Goal: Task Accomplishment & Management: Manage account settings

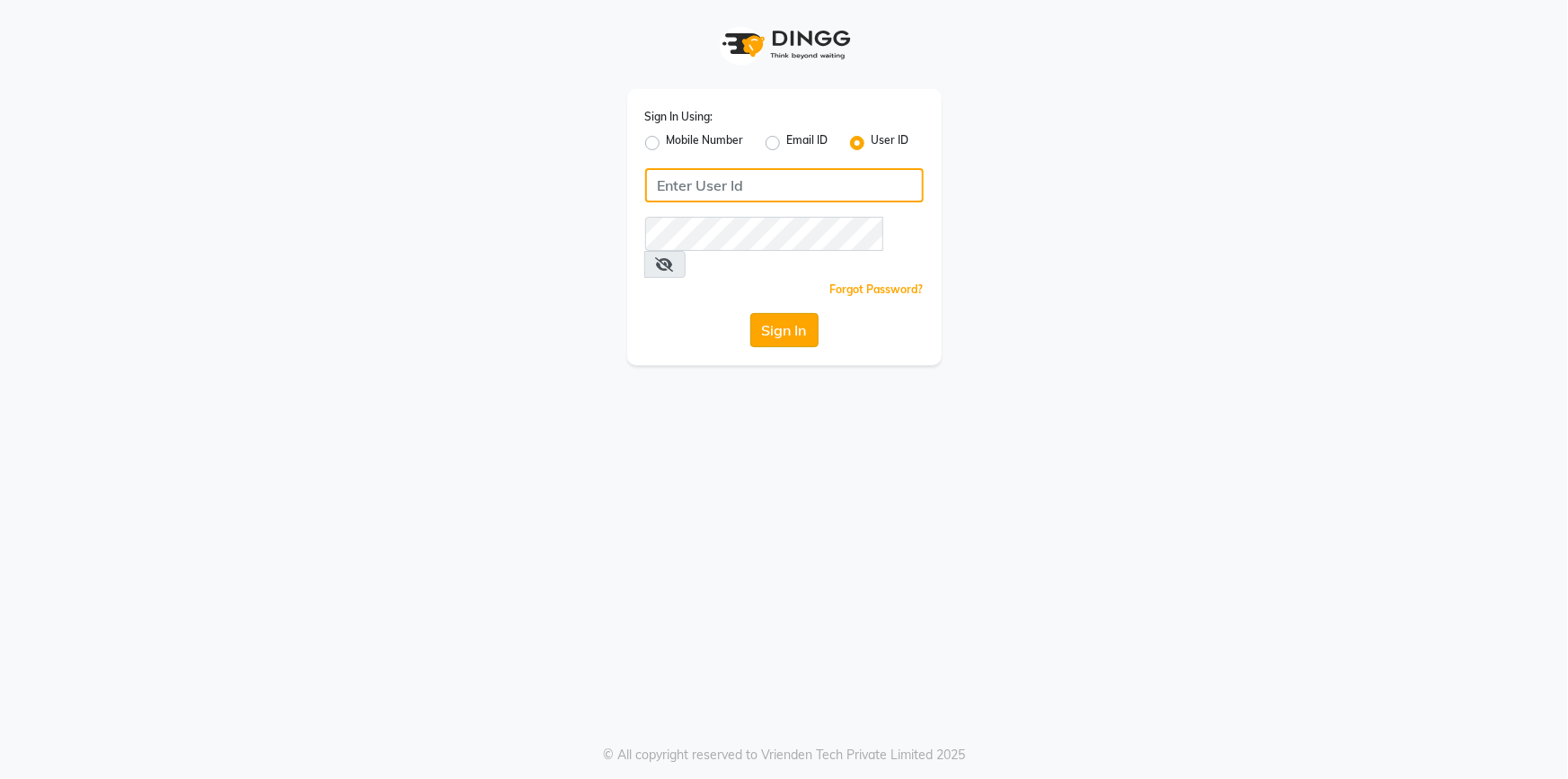
type input "Grapesthesalon"
click at [789, 313] on button "Sign In" at bounding box center [784, 329] width 68 height 34
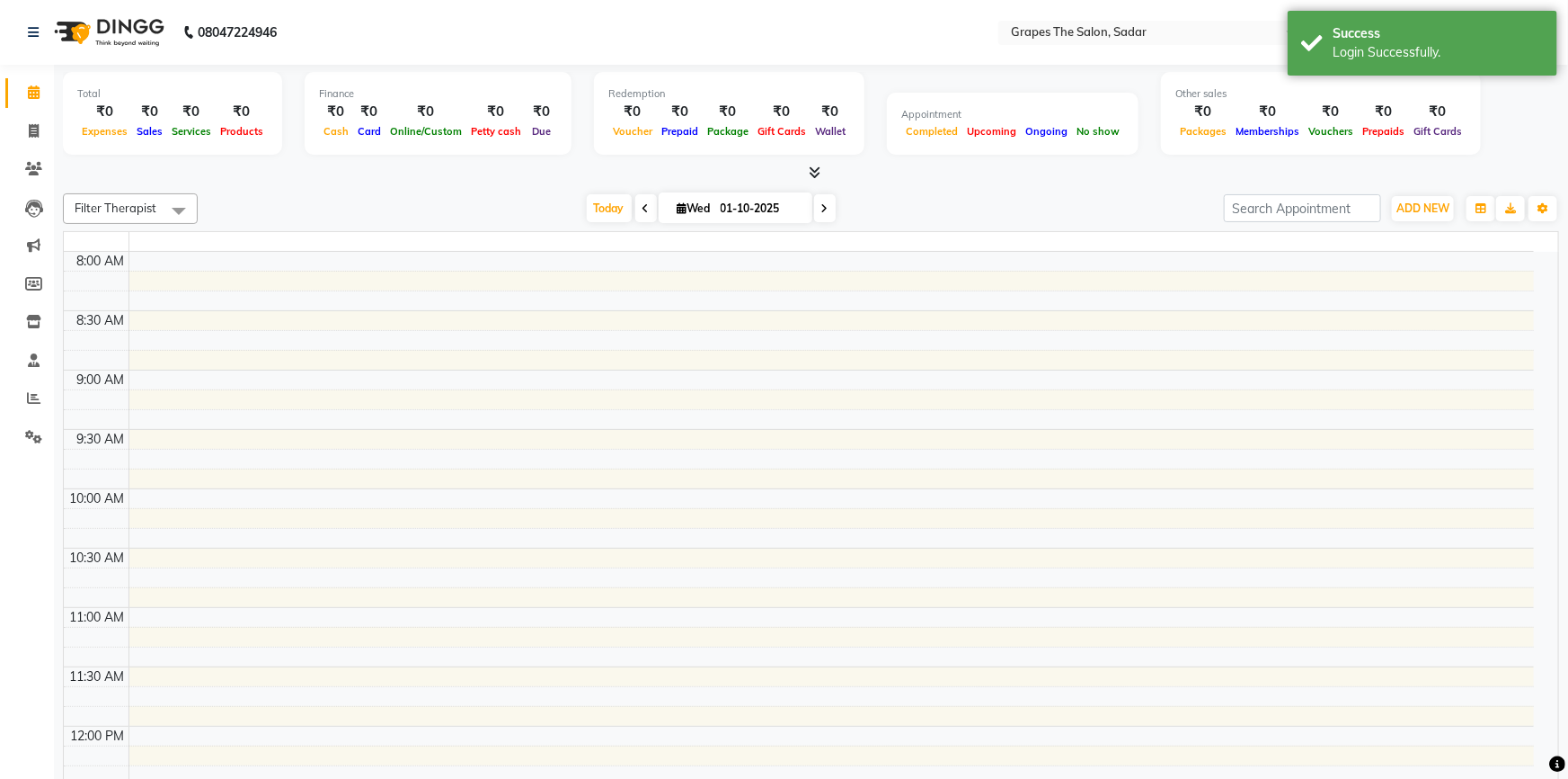
select select "en"
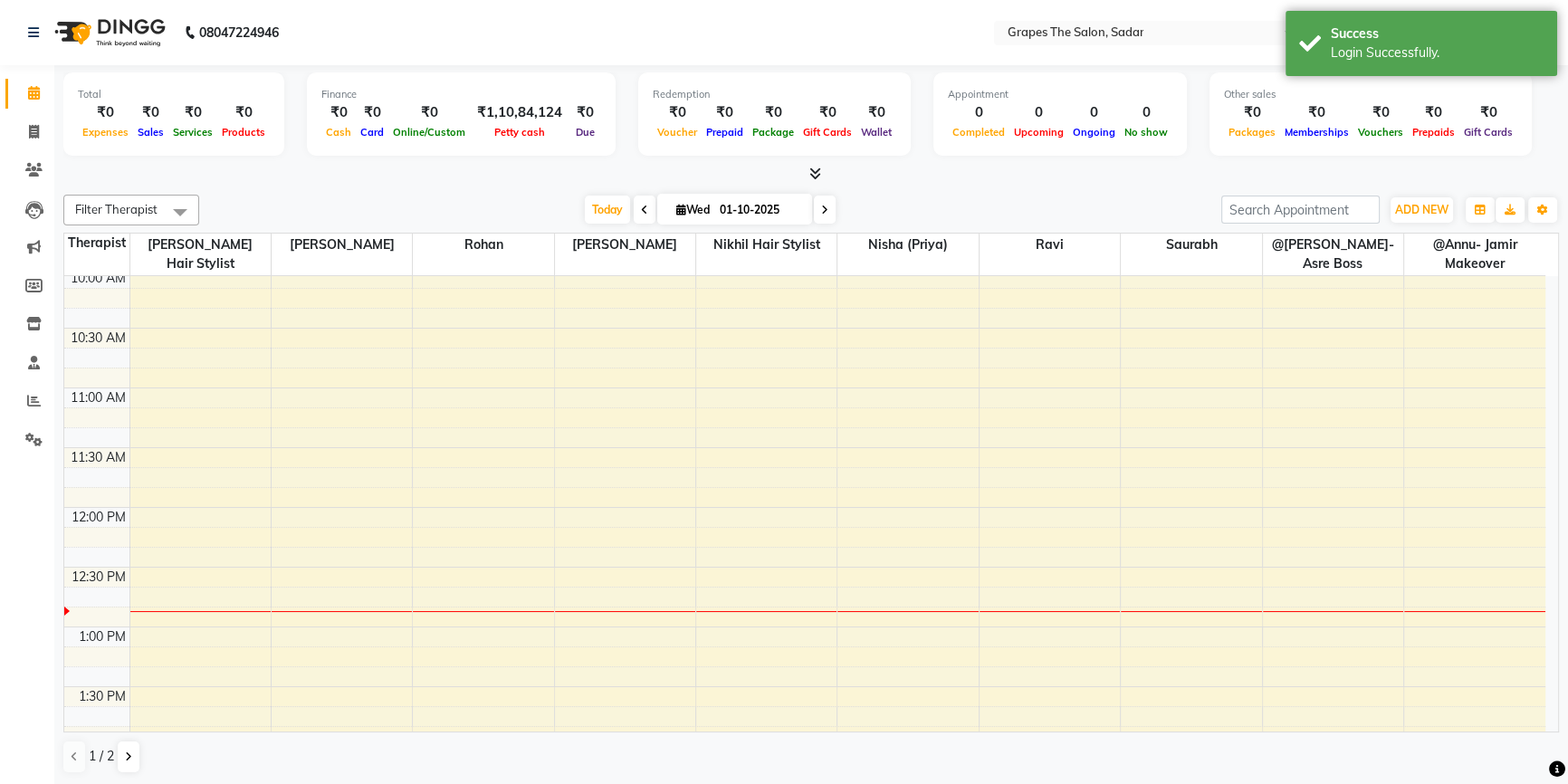
scroll to position [329, 0]
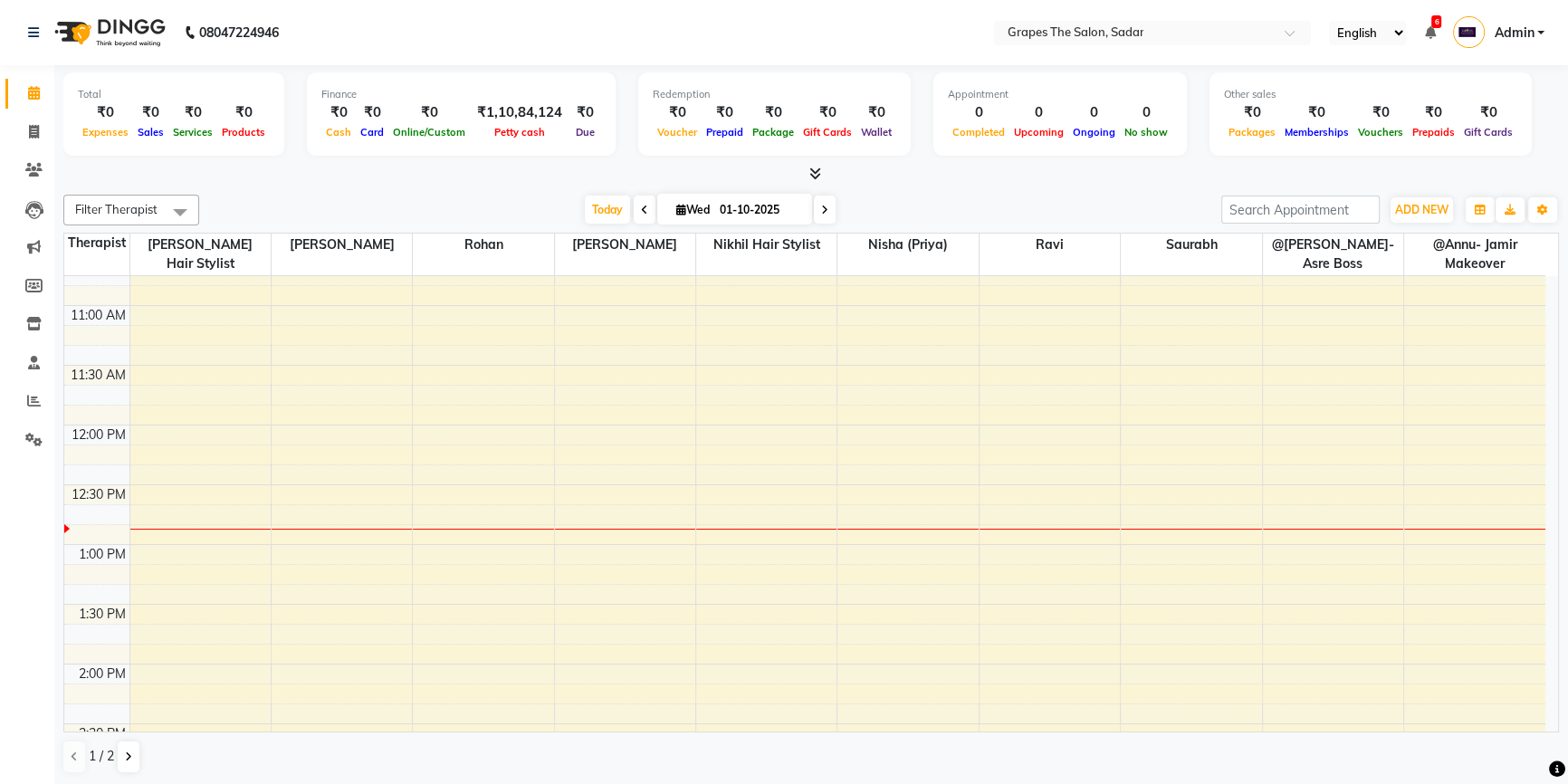
click at [868, 525] on div "8:00 AM 8:30 AM 9:00 AM 9:30 AM 10:00 AM 10:30 AM 11:00 AM 11:30 AM 12:00 PM 12…" at bounding box center [804, 783] width 1481 height 1671
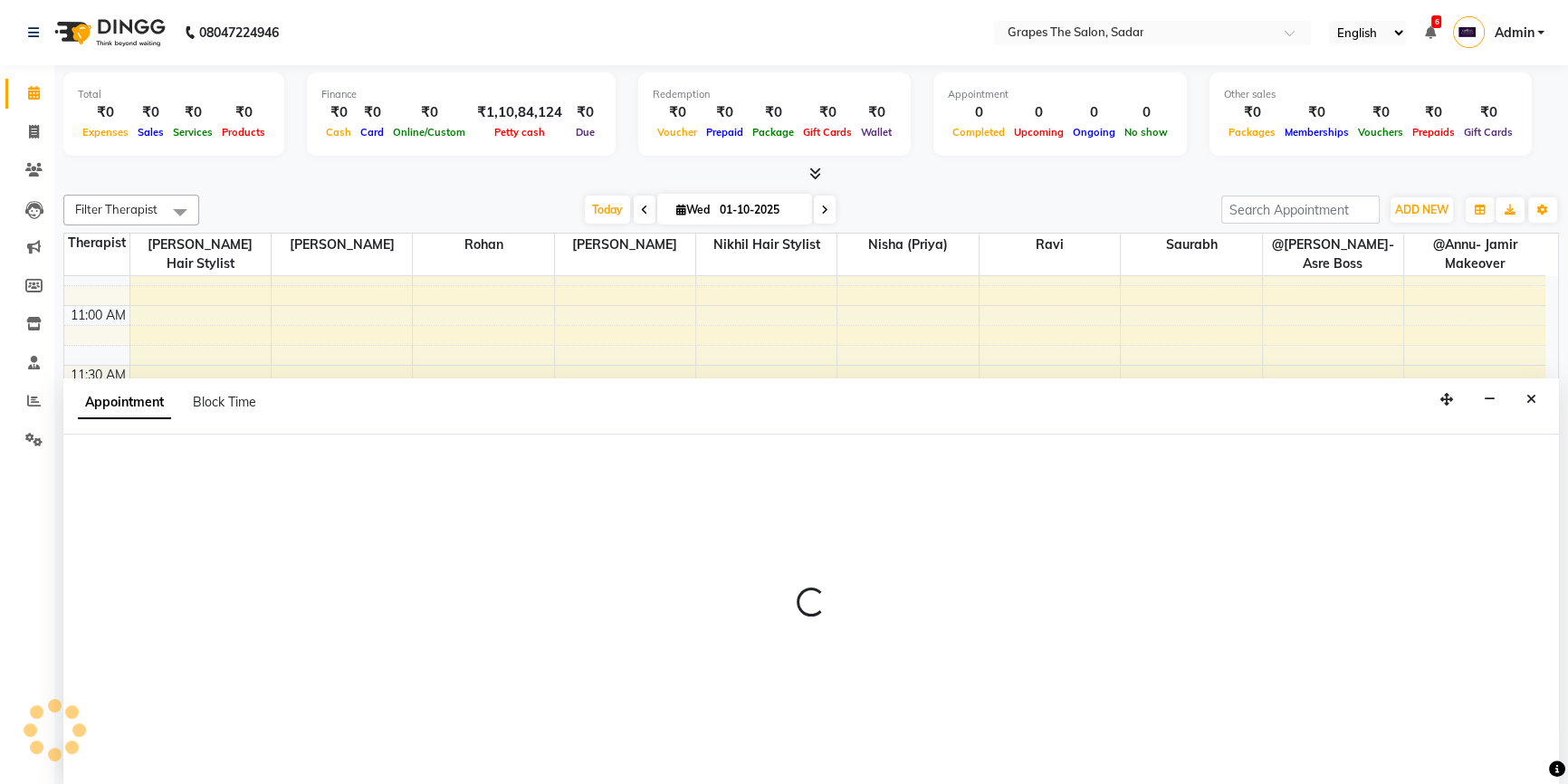
scroll to position [0, 0]
select select "52017"
select select "tentative"
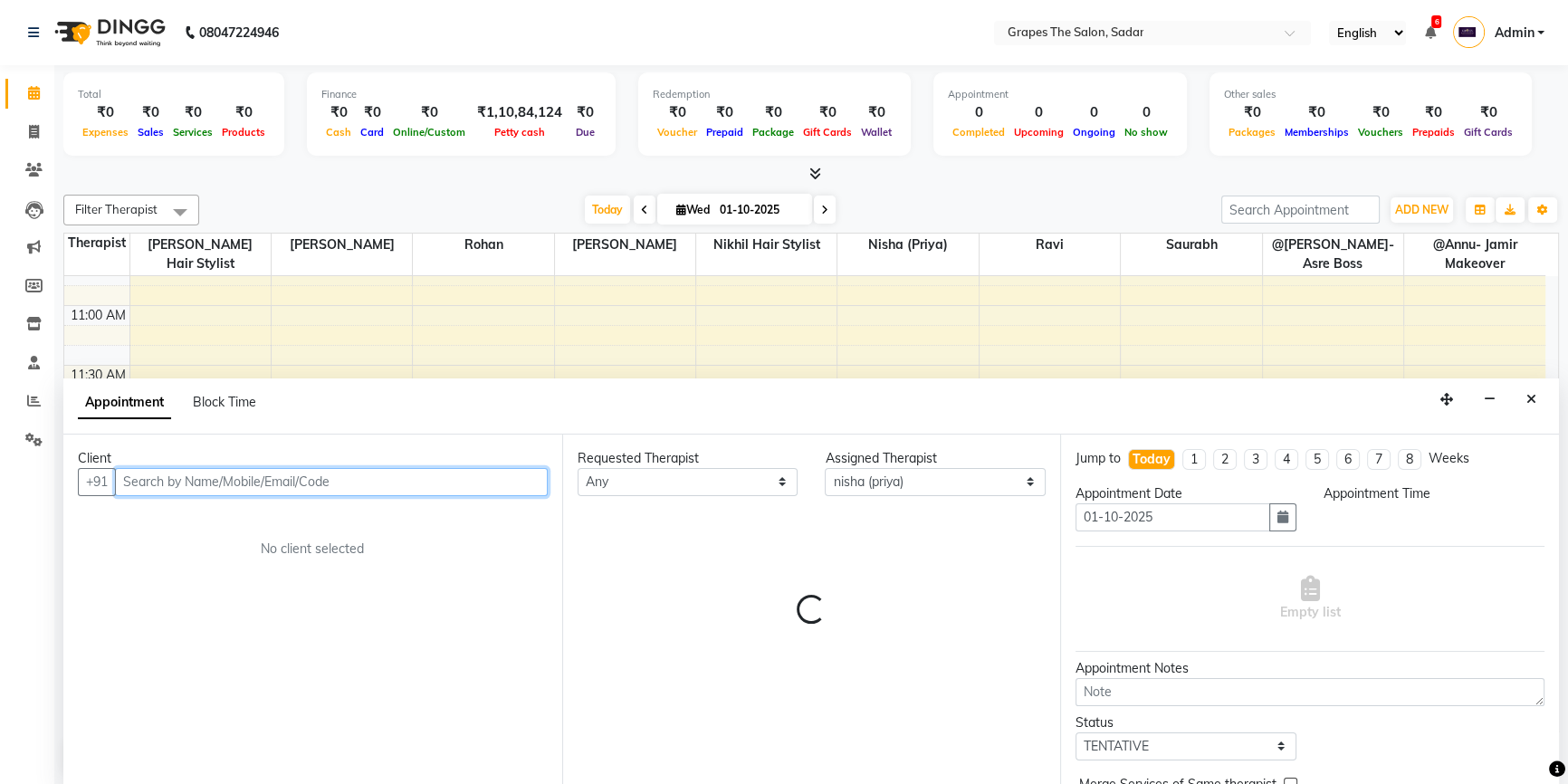
select select "765"
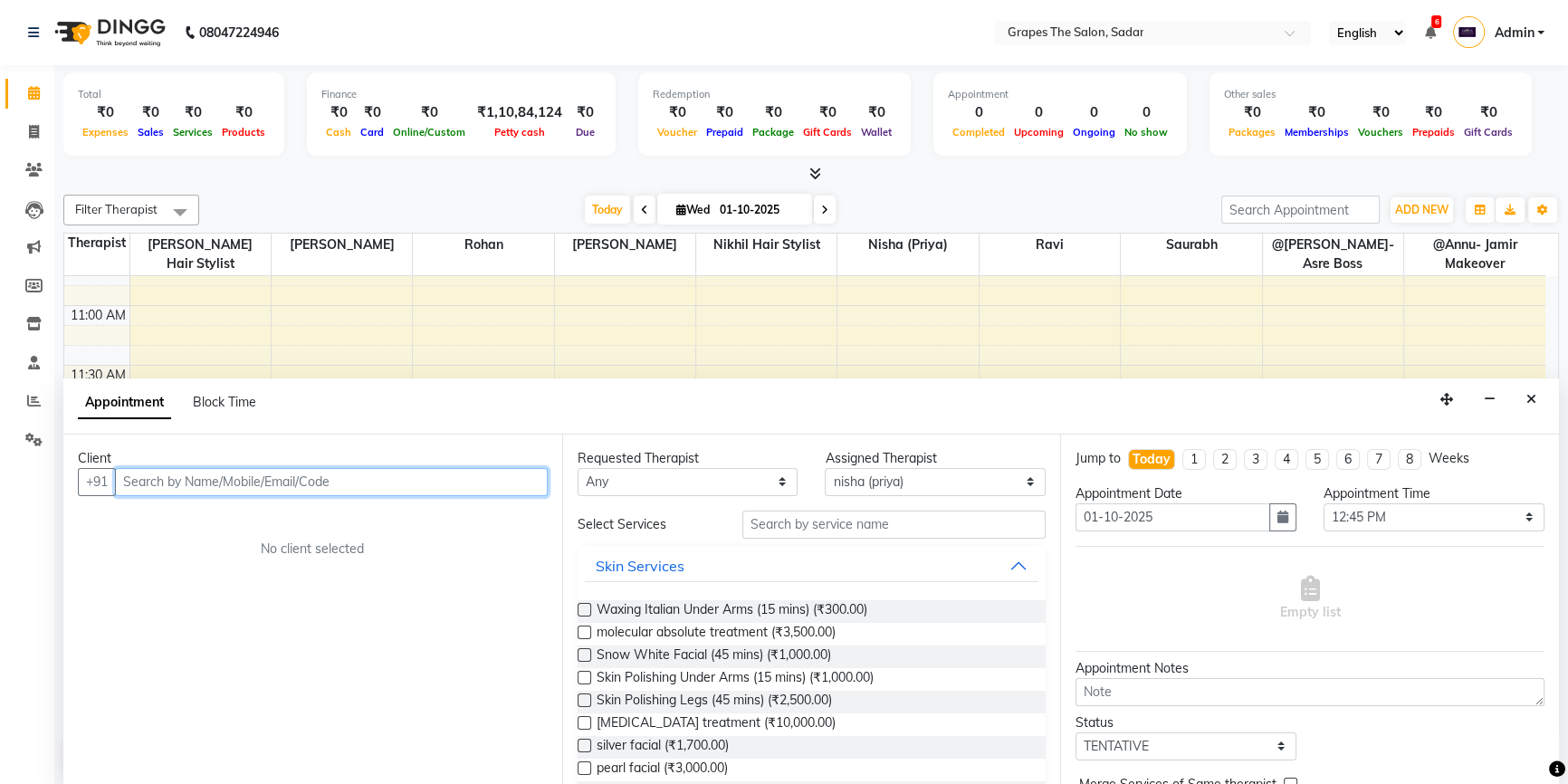
click at [279, 475] on input "text" at bounding box center [332, 482] width 432 height 28
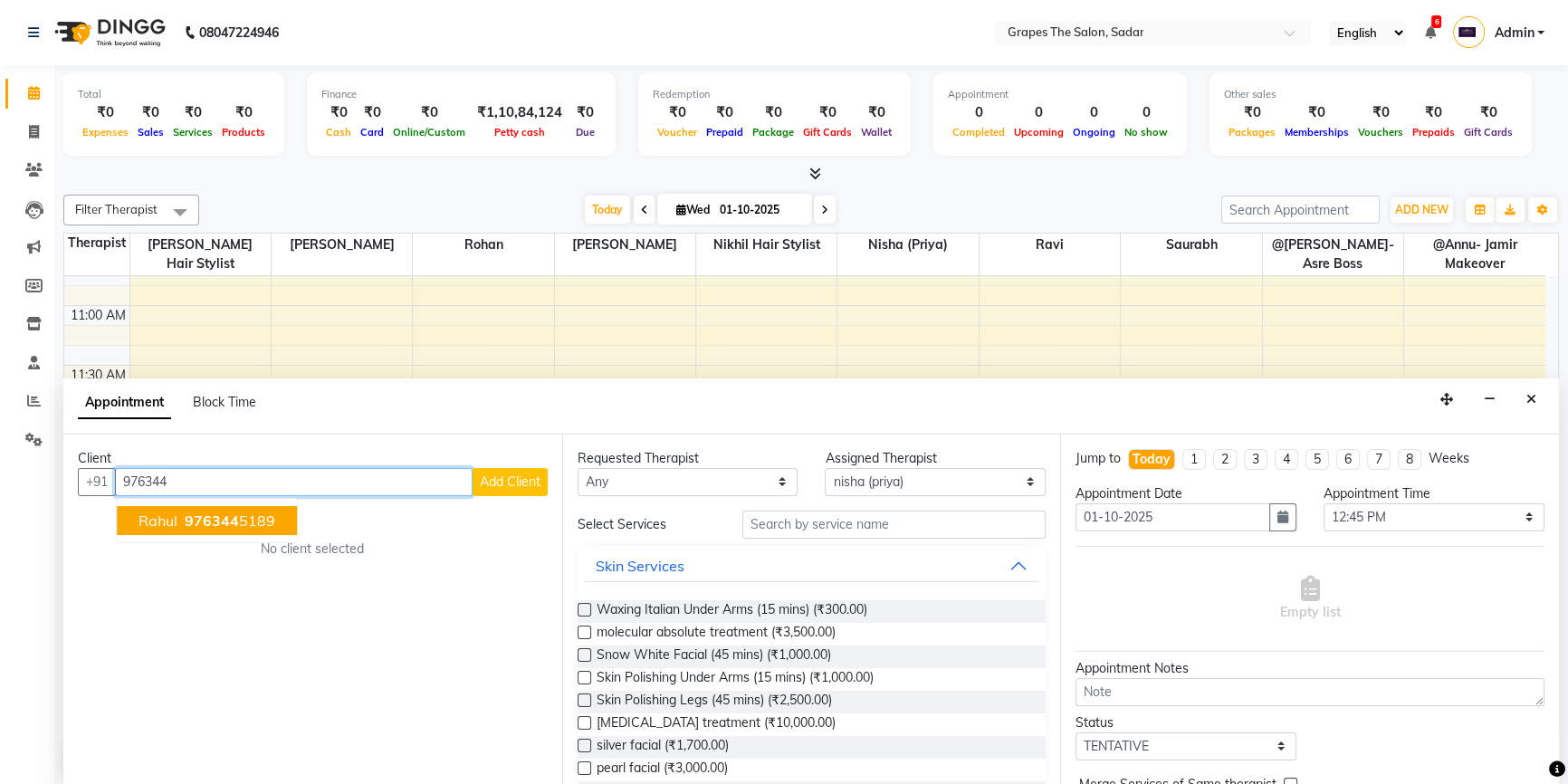
click at [163, 516] on span "rahul" at bounding box center [158, 520] width 39 height 18
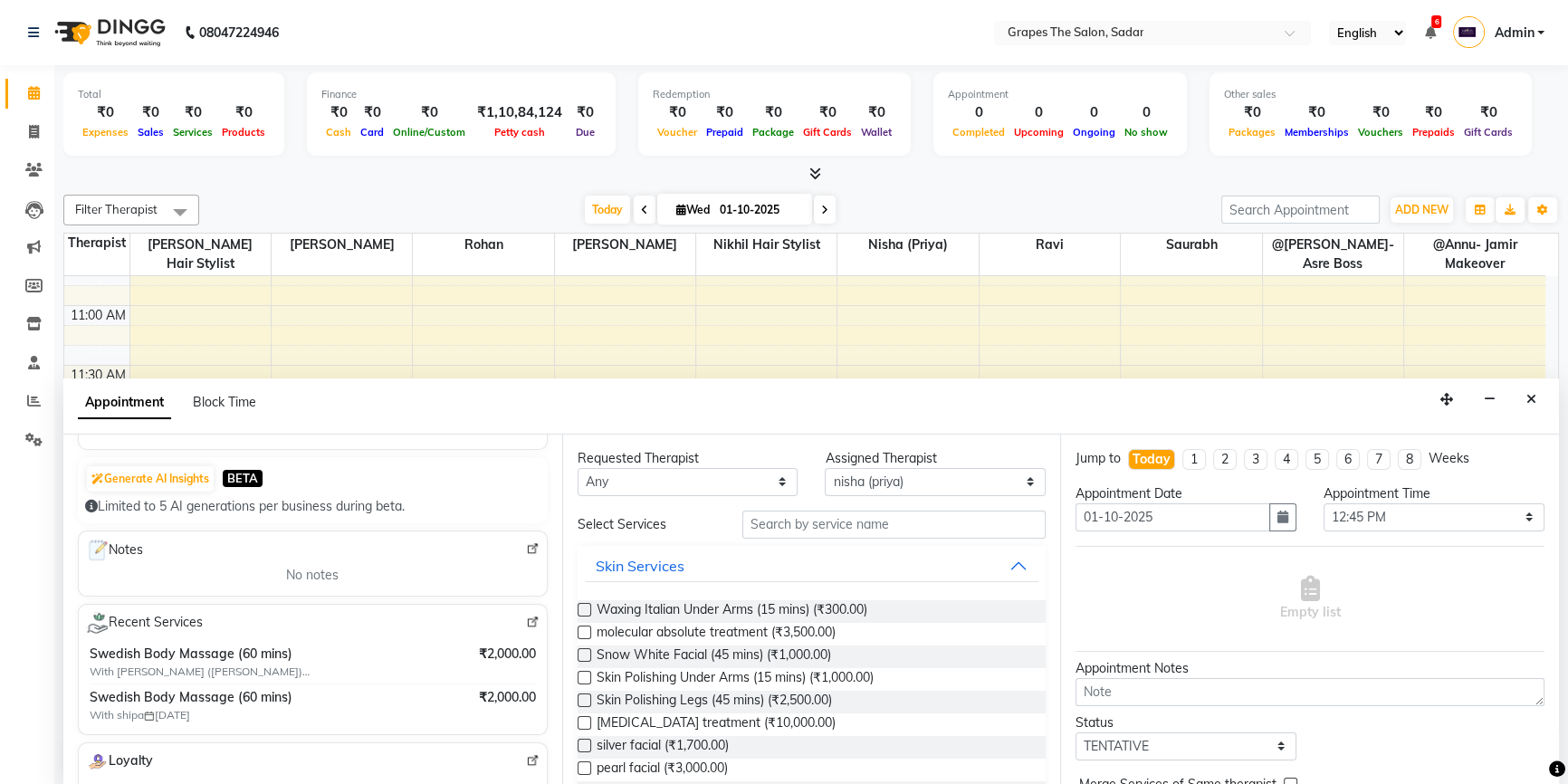
type input "9763445189"
click at [823, 525] on input "text" at bounding box center [894, 524] width 304 height 28
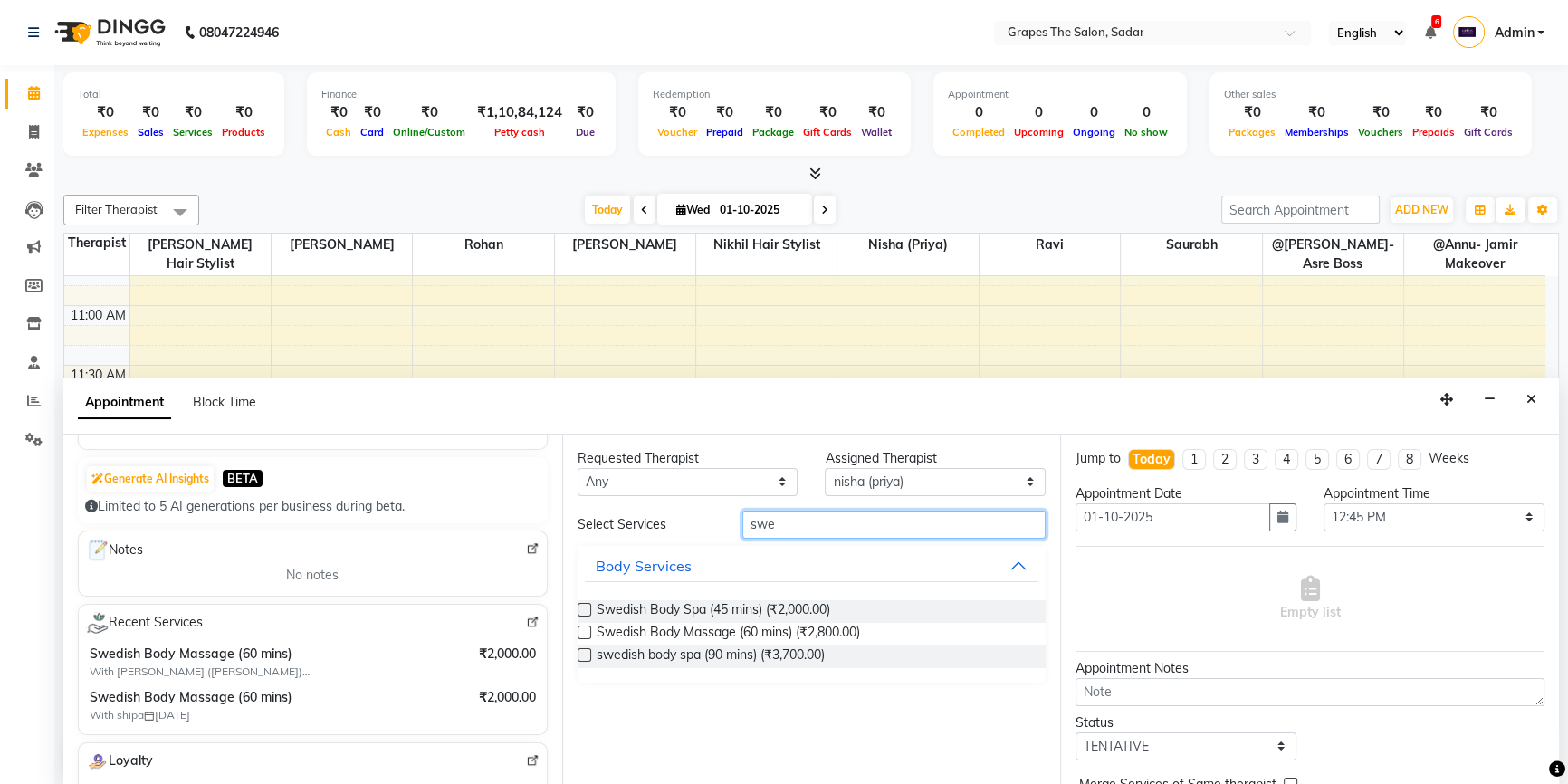
click at [798, 529] on input "swe" at bounding box center [894, 524] width 304 height 28
type input "s"
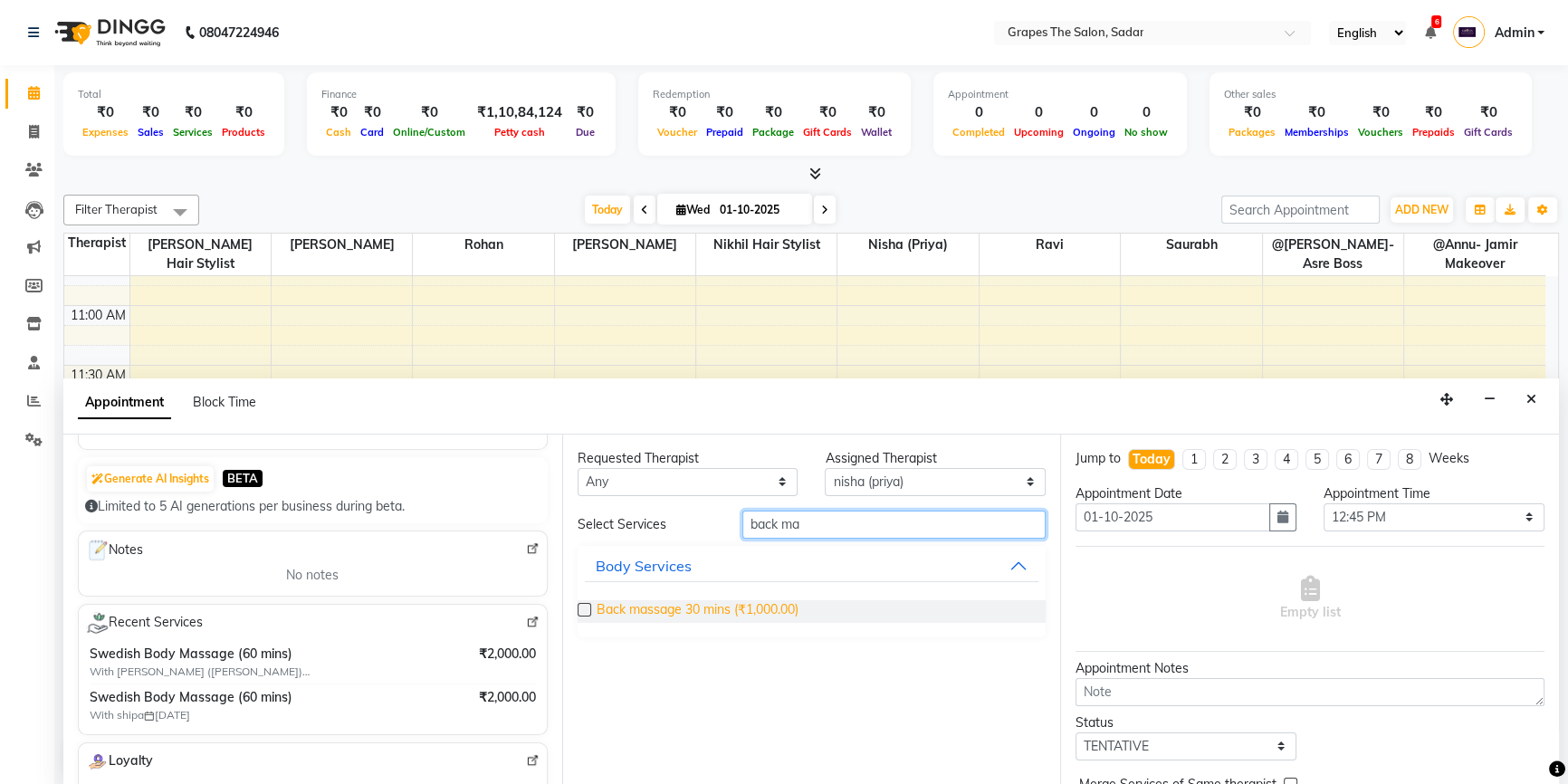
type input "back ma"
drag, startPoint x: 784, startPoint y: 610, endPoint x: 819, endPoint y: 605, distance: 35.4
click at [784, 610] on span "Back massage 30 mins (₹1,000.00)" at bounding box center [697, 611] width 202 height 22
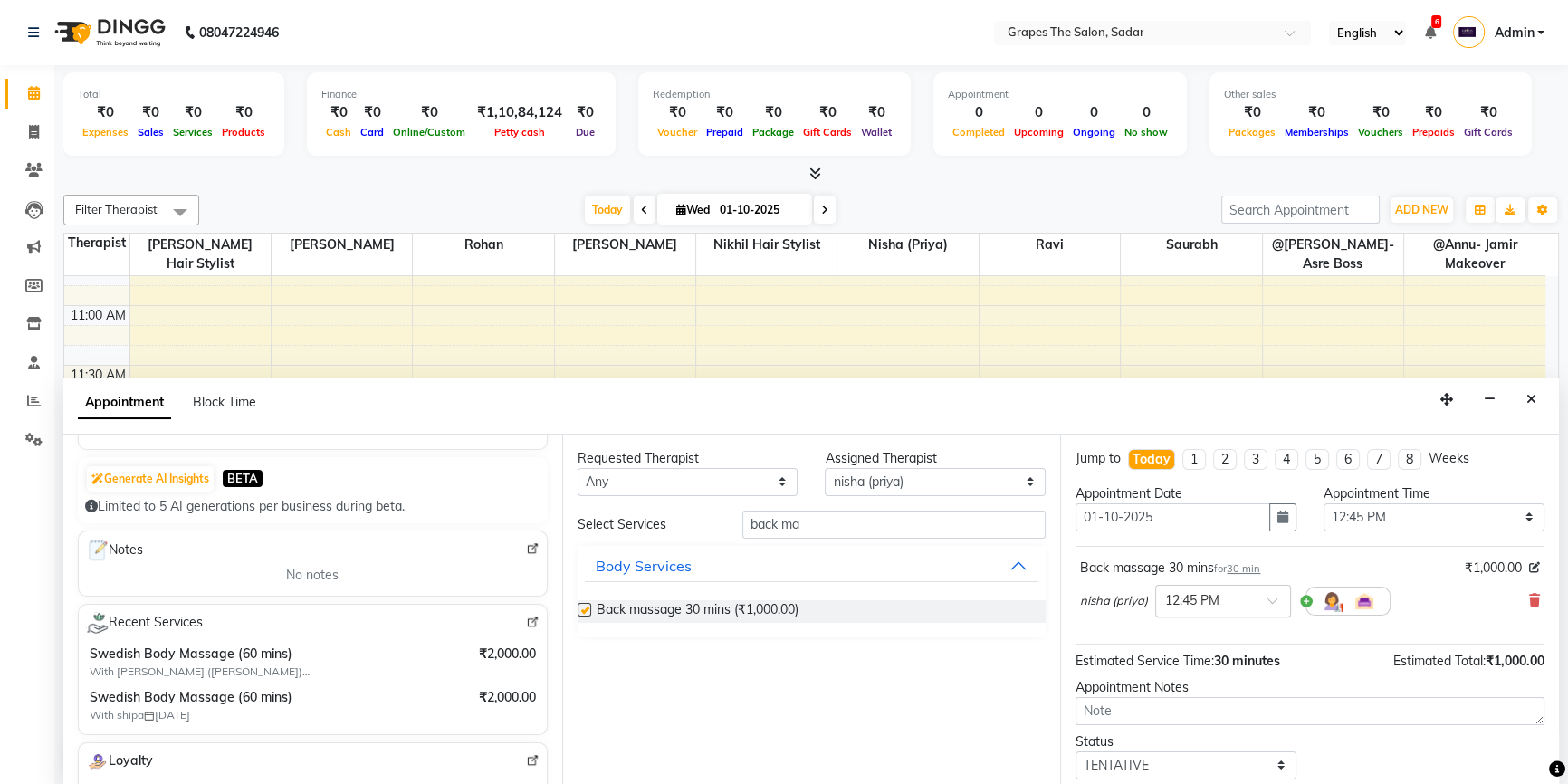
checkbox input "false"
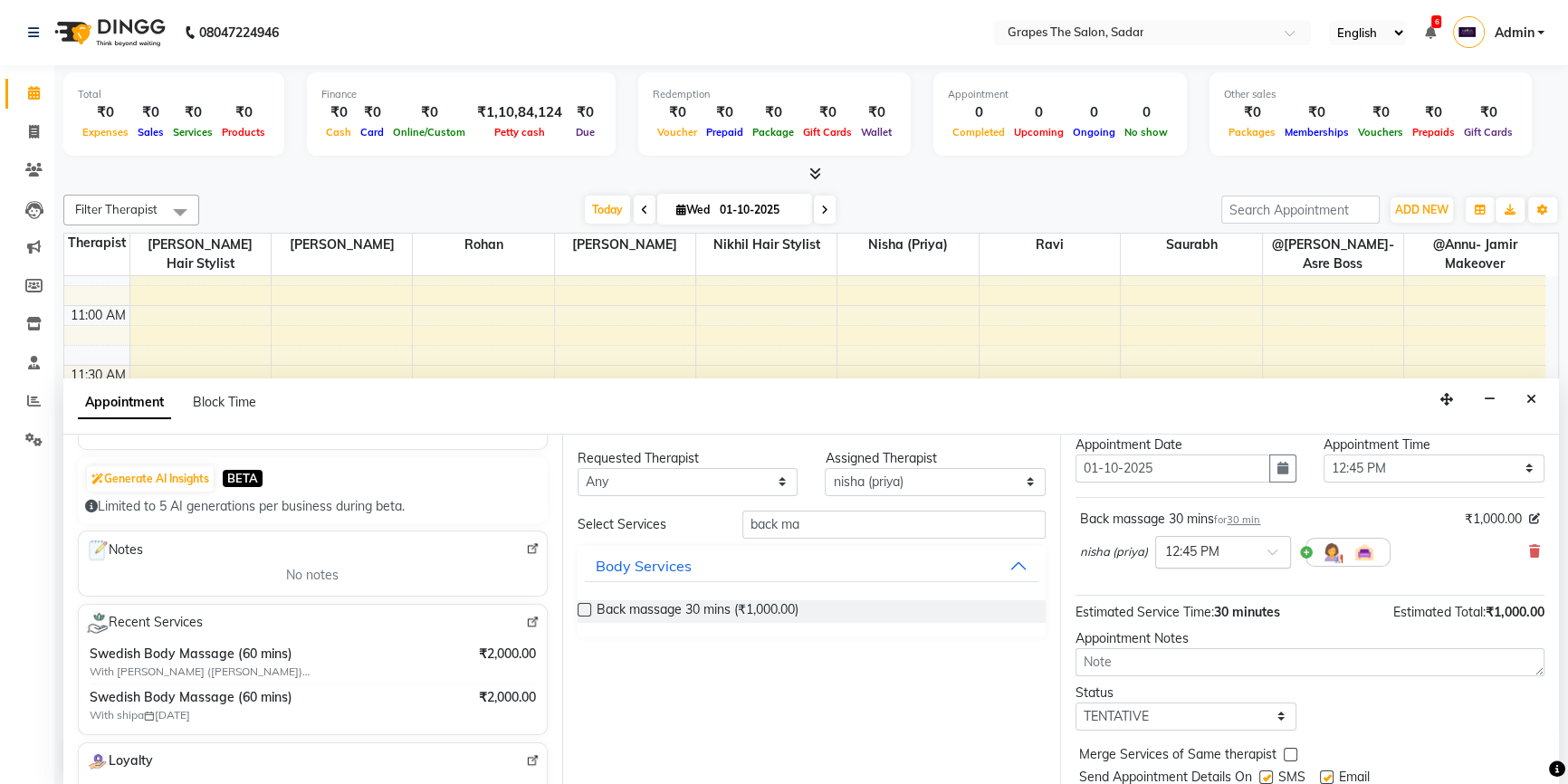
scroll to position [107, 0]
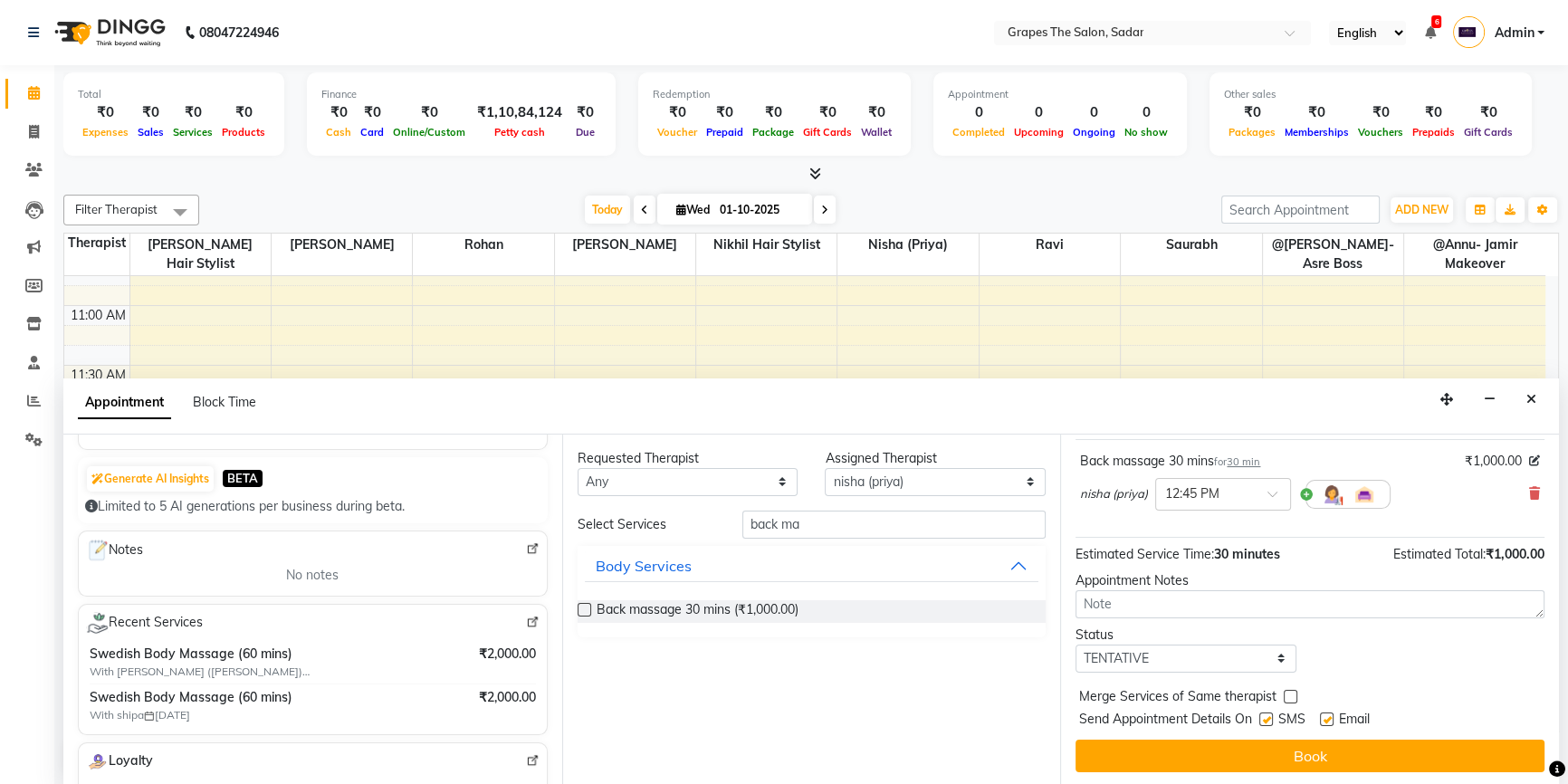
click at [1264, 716] on label at bounding box center [1266, 719] width 14 height 14
click at [1264, 716] on input "checkbox" at bounding box center [1265, 721] width 12 height 12
checkbox input "false"
click at [1329, 714] on label at bounding box center [1327, 719] width 14 height 14
click at [1329, 715] on input "checkbox" at bounding box center [1326, 721] width 12 height 12
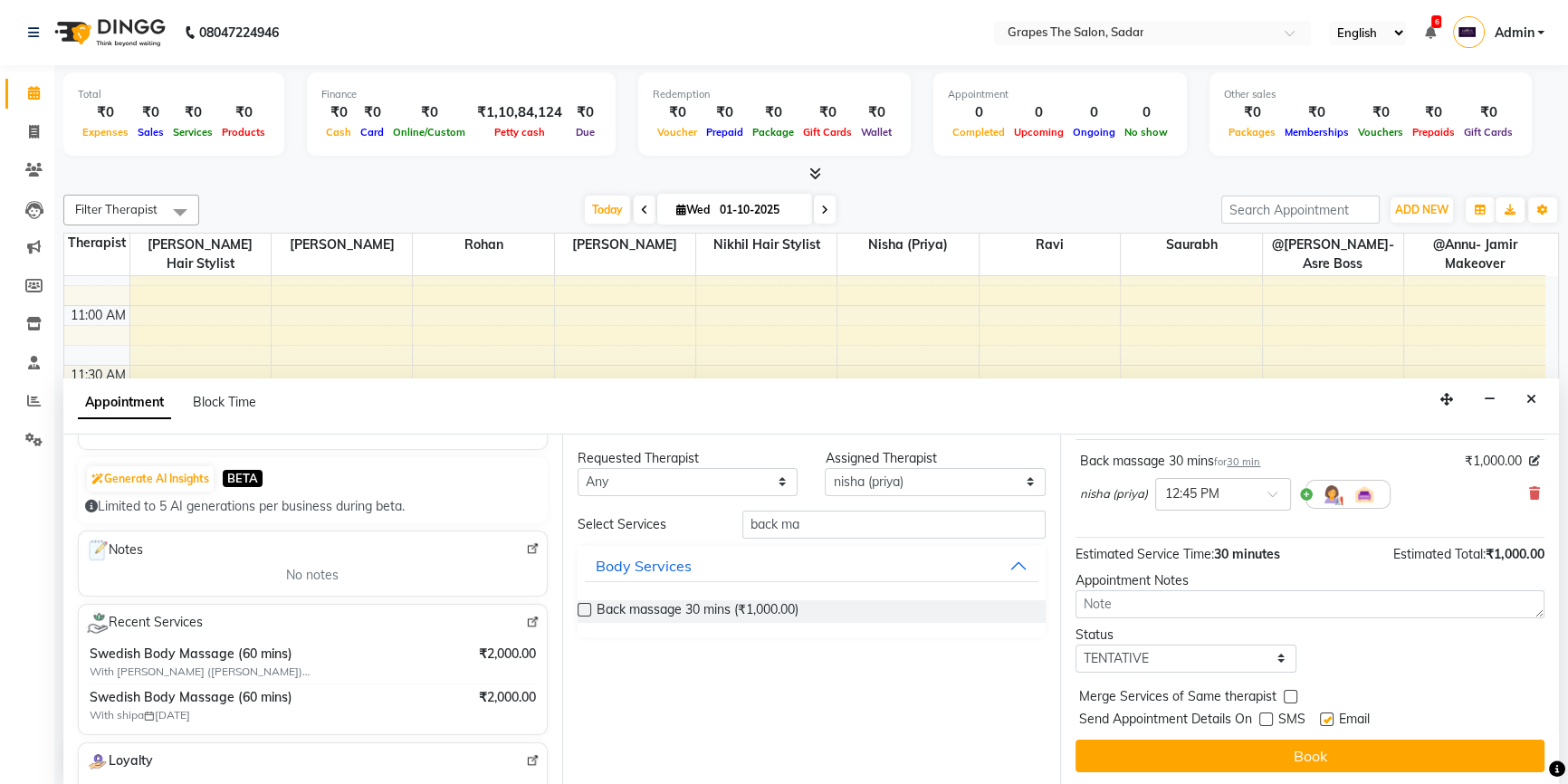
checkbox input "false"
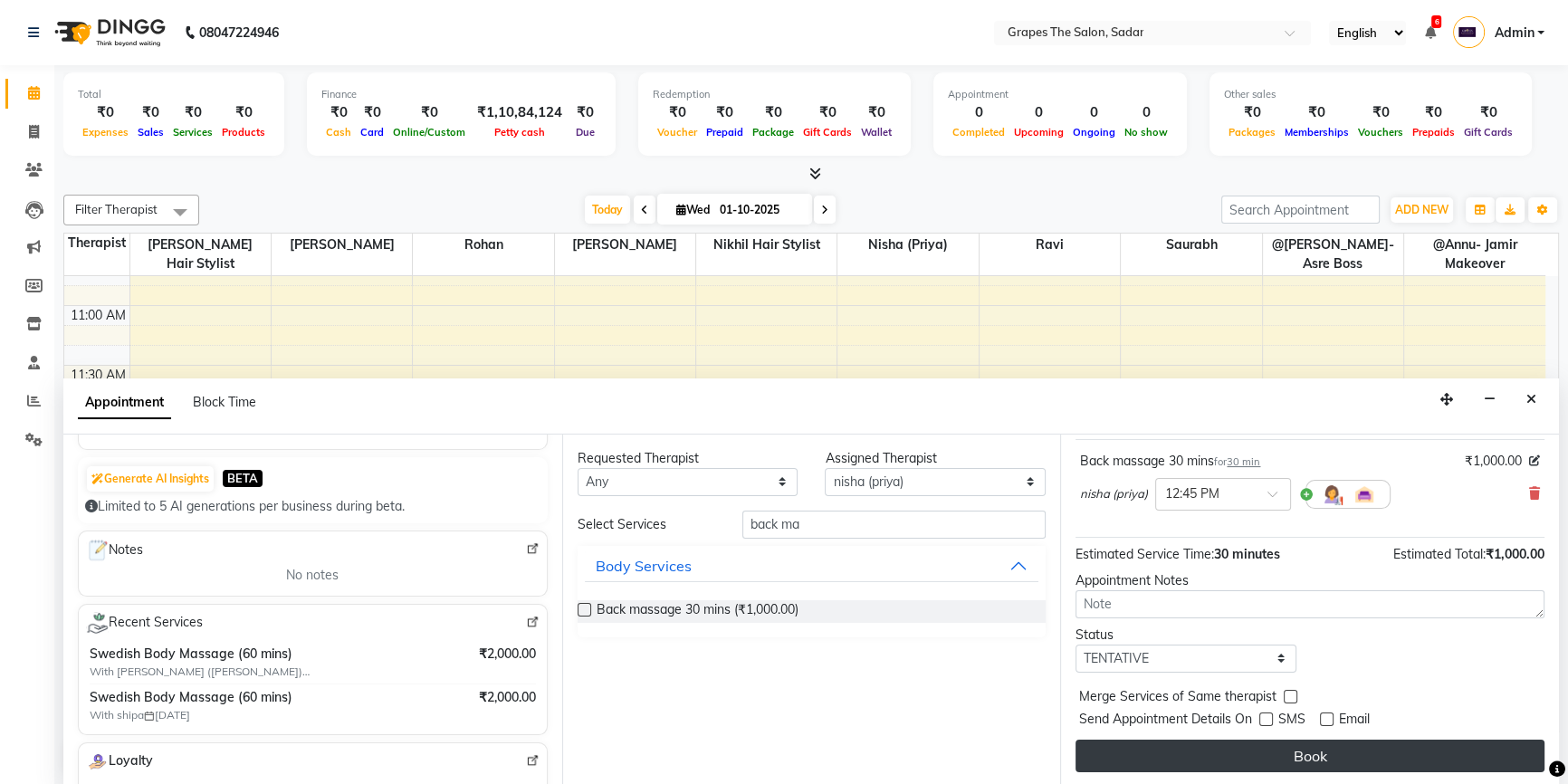
click at [1320, 745] on button "Book" at bounding box center [1310, 756] width 469 height 33
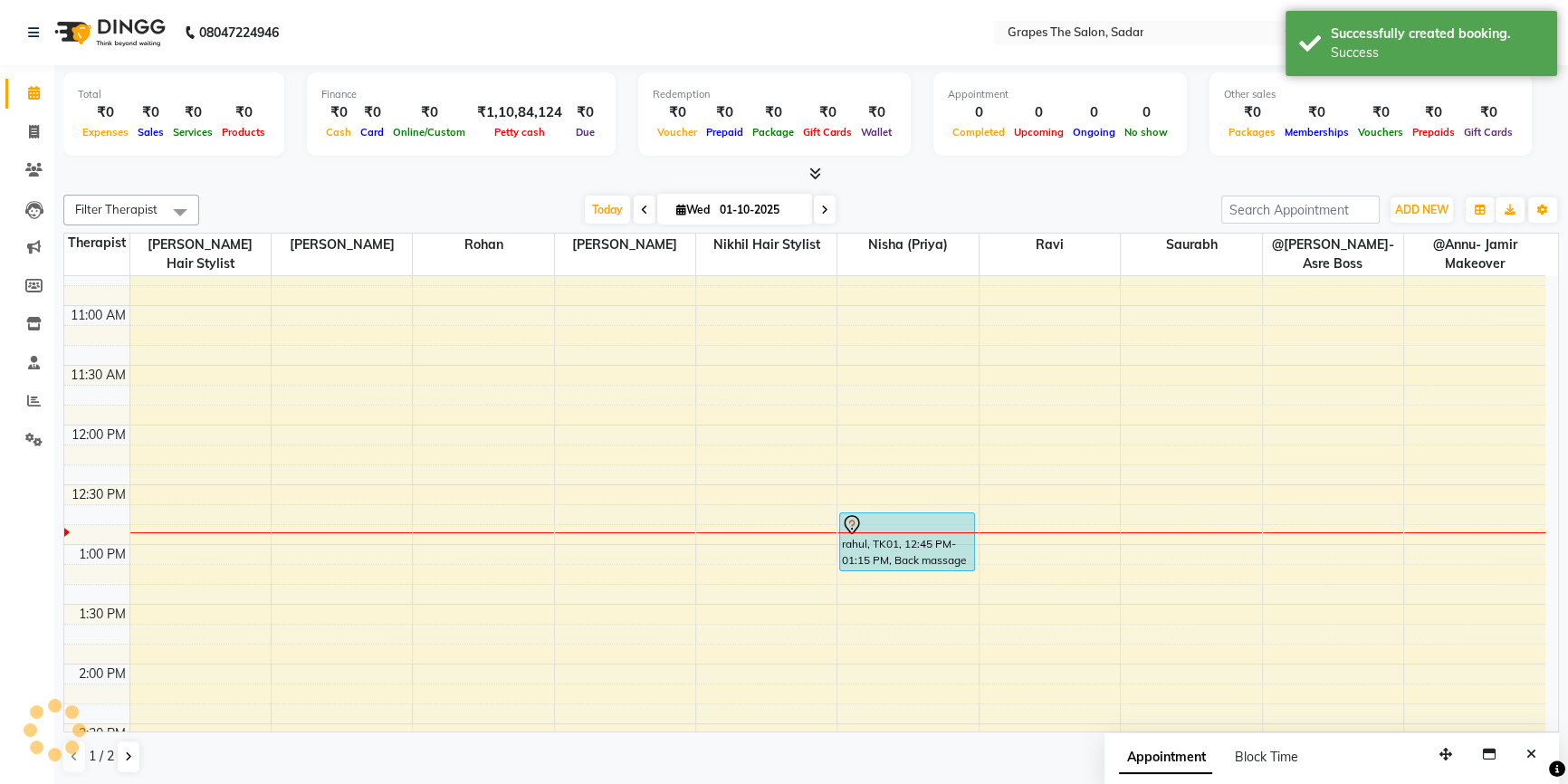
scroll to position [0, 0]
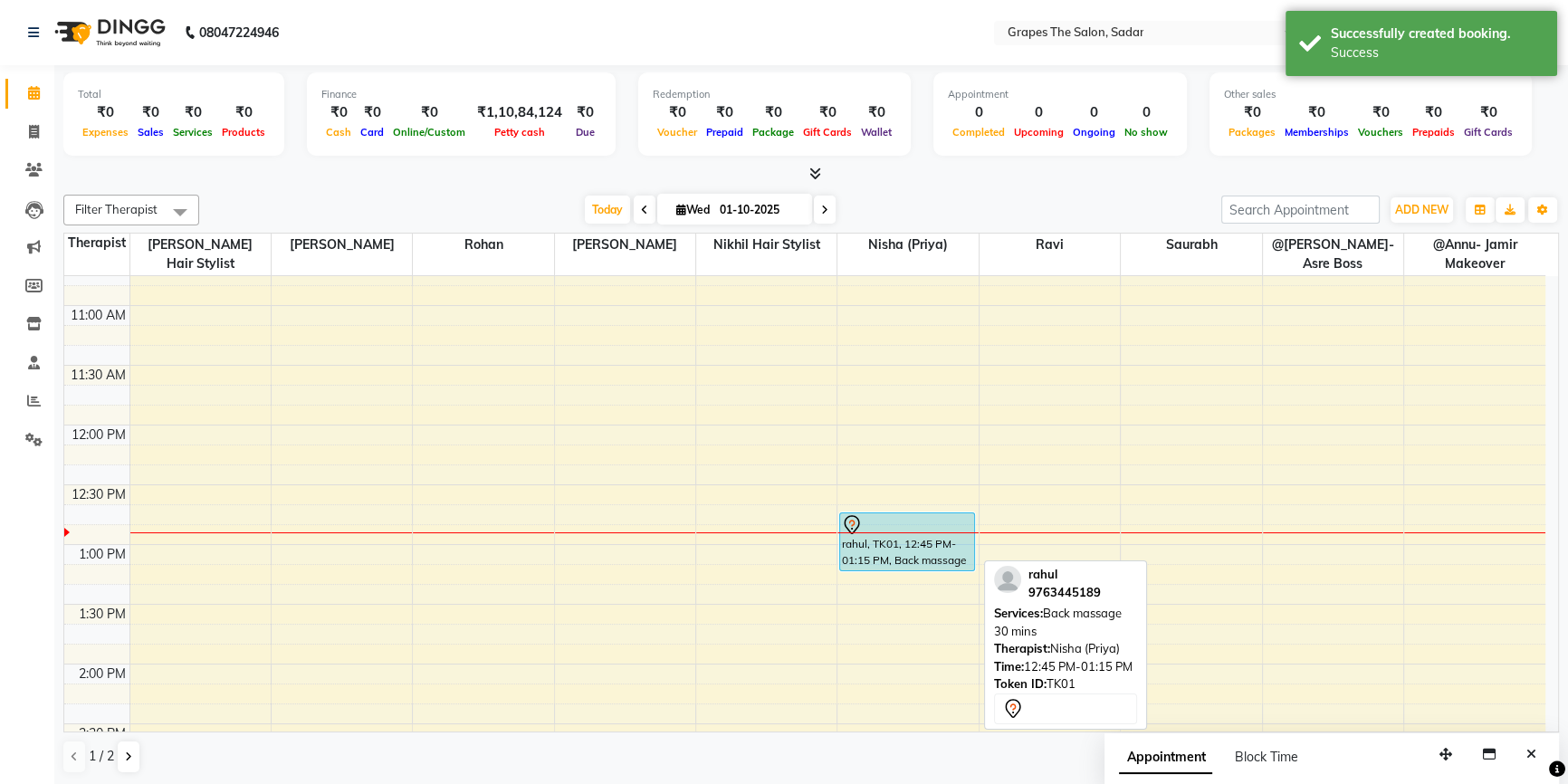
click at [921, 534] on div "rahul, TK01, 12:45 PM-01:15 PM, Back massage 30 mins" at bounding box center [907, 541] width 134 height 57
select select "7"
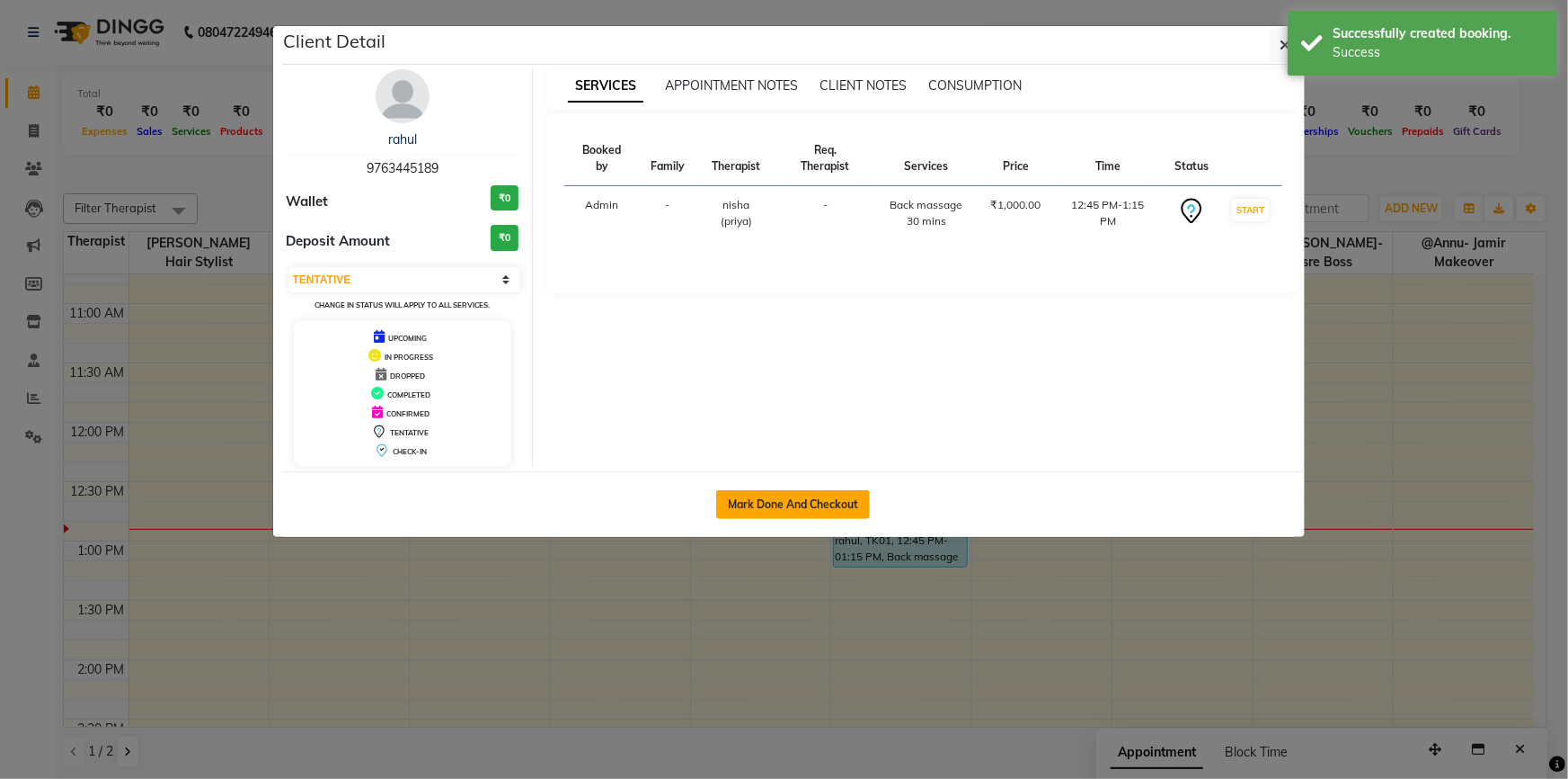
click at [815, 510] on button "Mark Done And Checkout" at bounding box center [793, 505] width 154 height 29
select select "service"
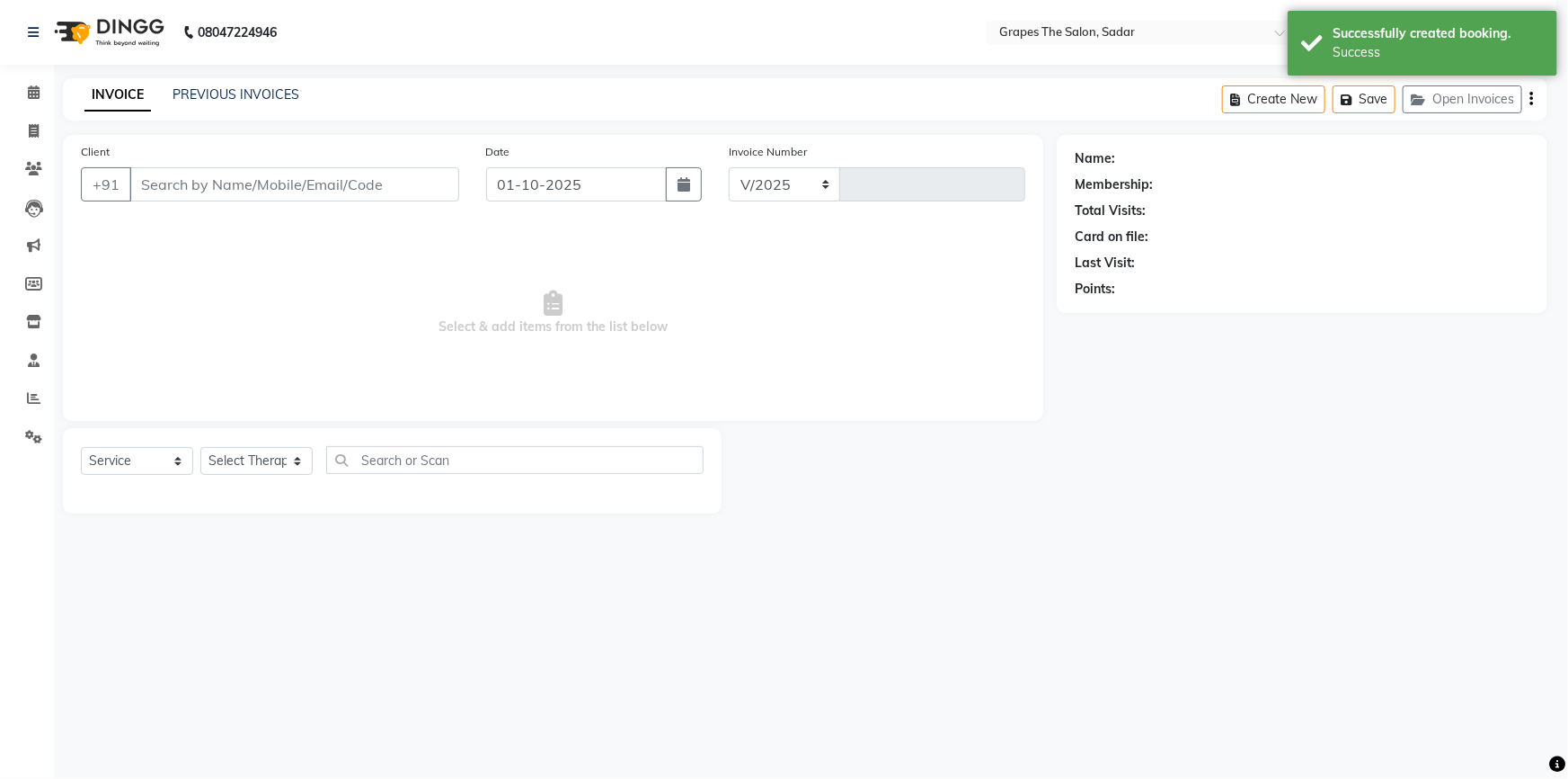
select select "55"
type input "1731"
type input "9763445189"
select select "52017"
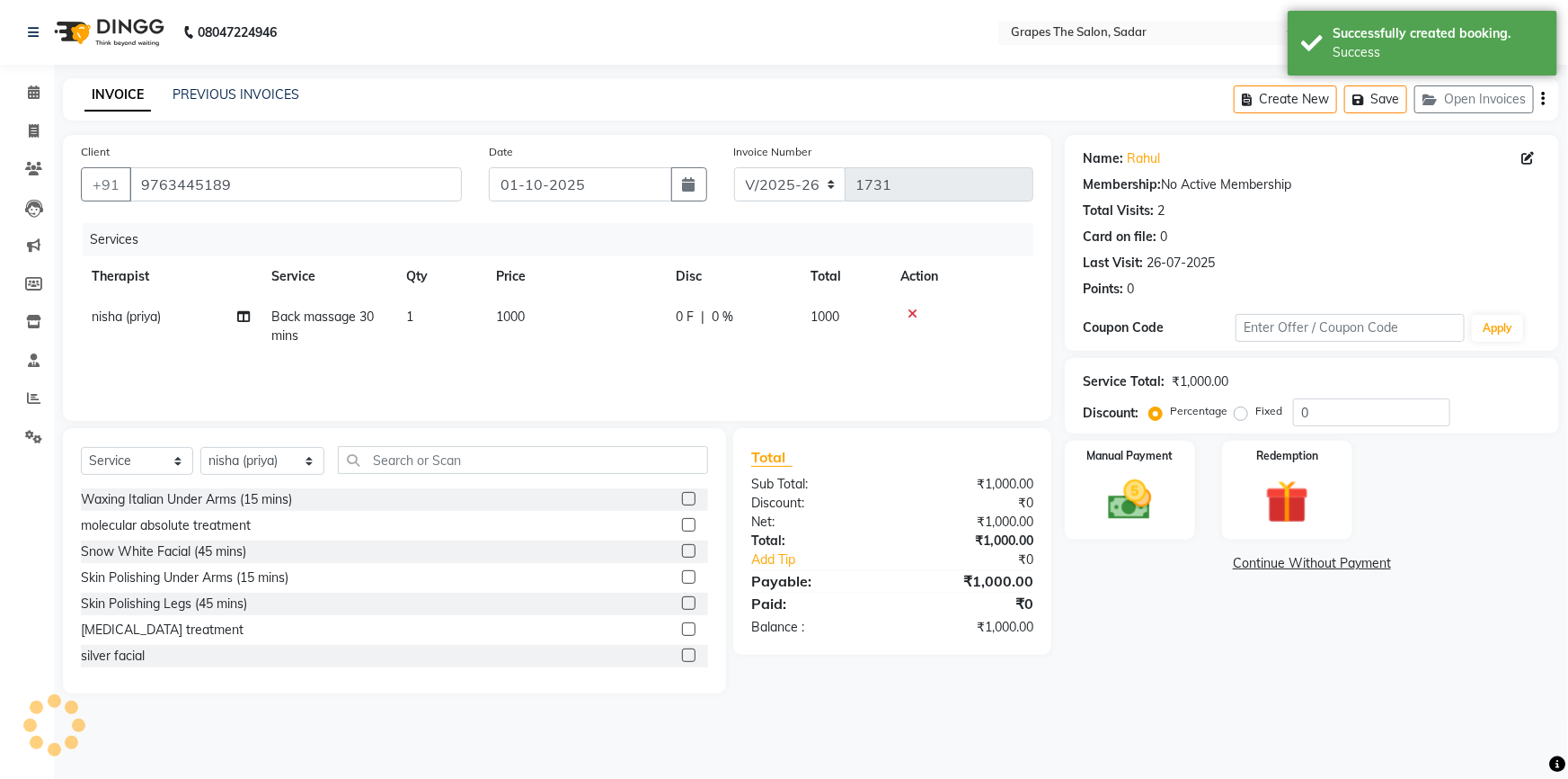
click at [514, 317] on span "1000" at bounding box center [510, 316] width 29 height 16
select select "52017"
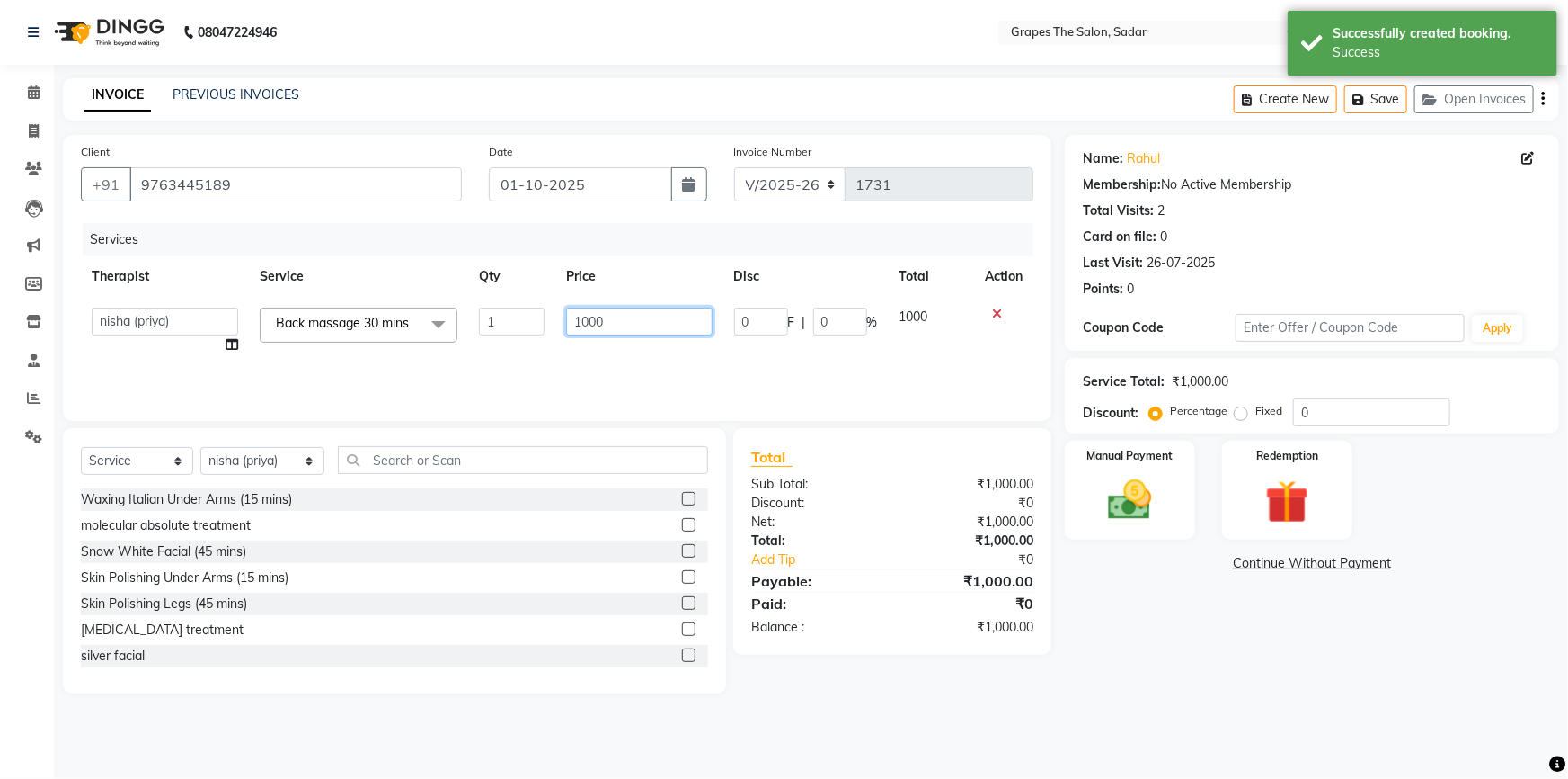
click at [582, 319] on input "1000" at bounding box center [639, 321] width 146 height 28
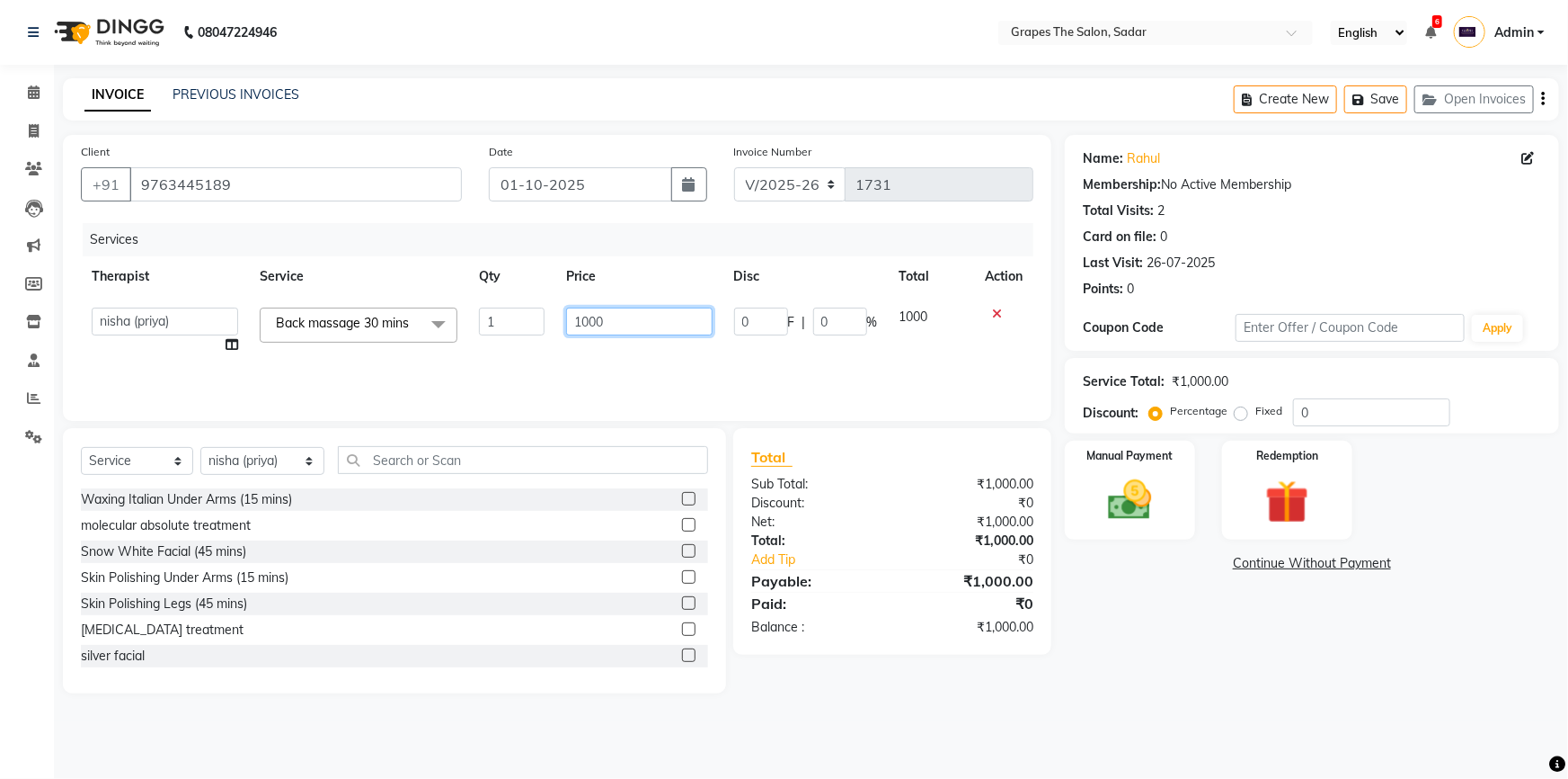
click at [587, 323] on input "1000" at bounding box center [639, 321] width 146 height 28
type input "1500"
click at [642, 346] on td "1500" at bounding box center [639, 330] width 168 height 68
select select "52017"
click at [1118, 498] on img at bounding box center [1130, 500] width 74 height 52
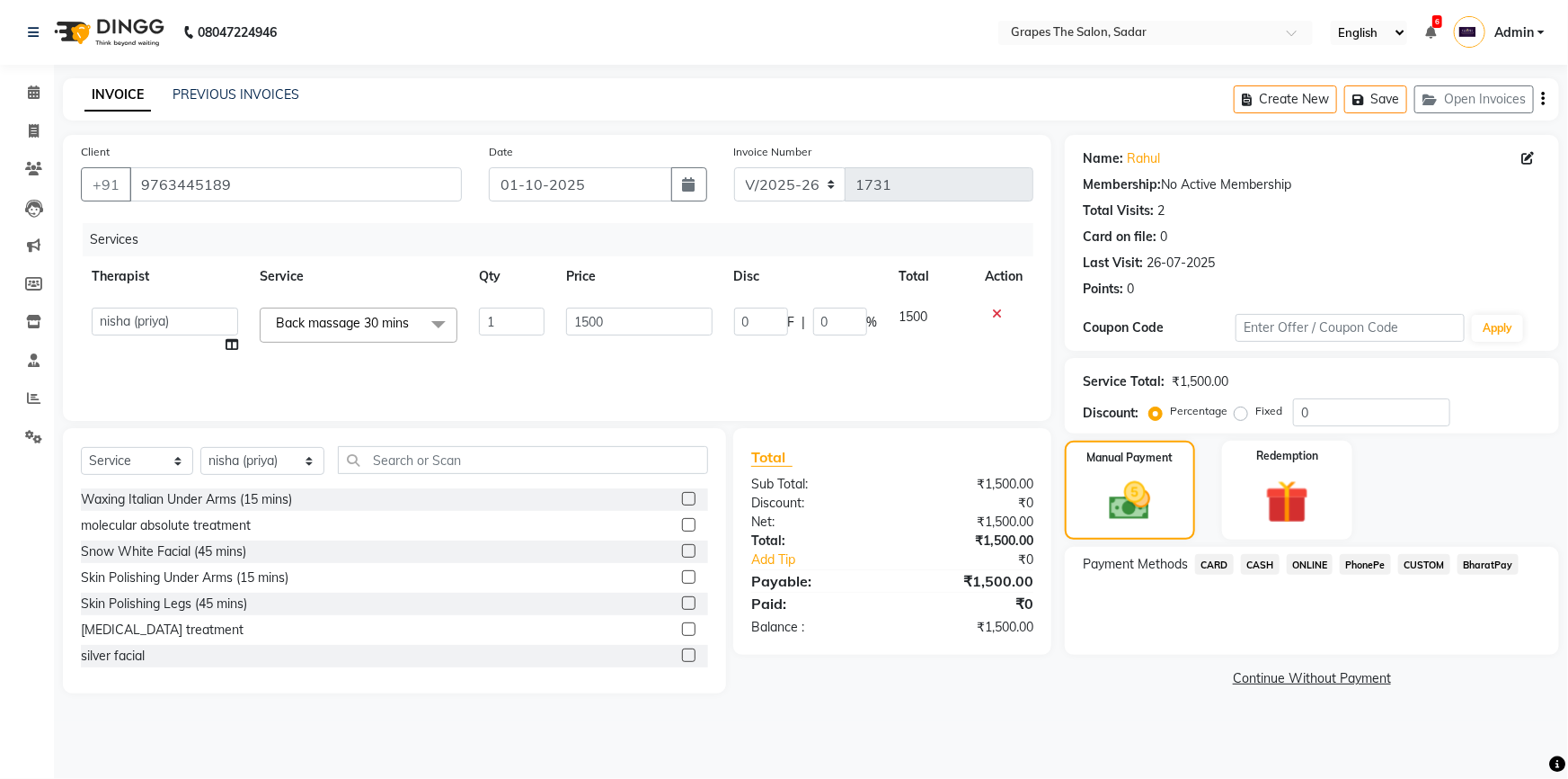
click at [1261, 561] on span "CASH" at bounding box center [1260, 563] width 39 height 20
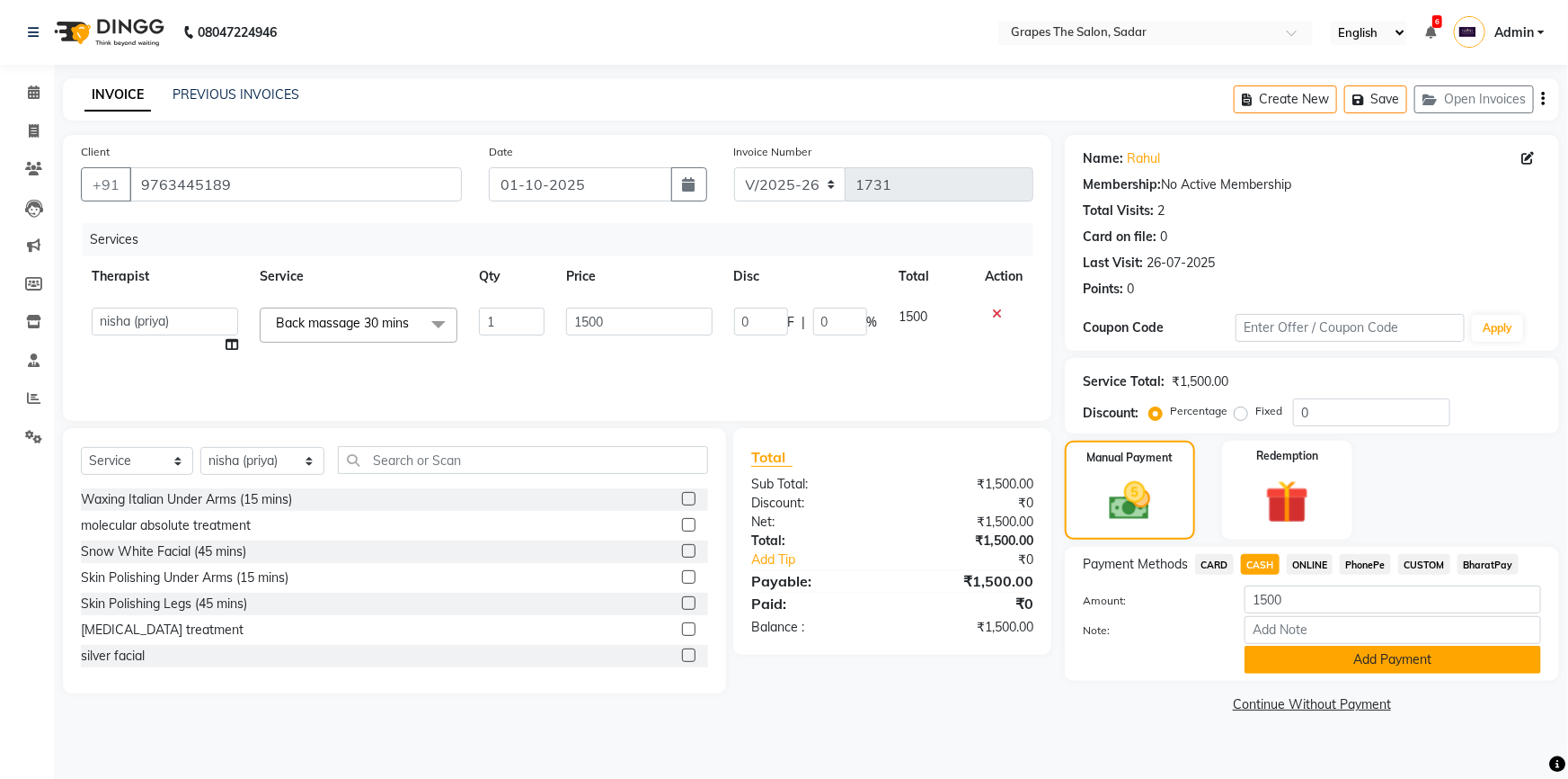
click at [1294, 651] on button "Add Payment" at bounding box center [1393, 659] width 296 height 28
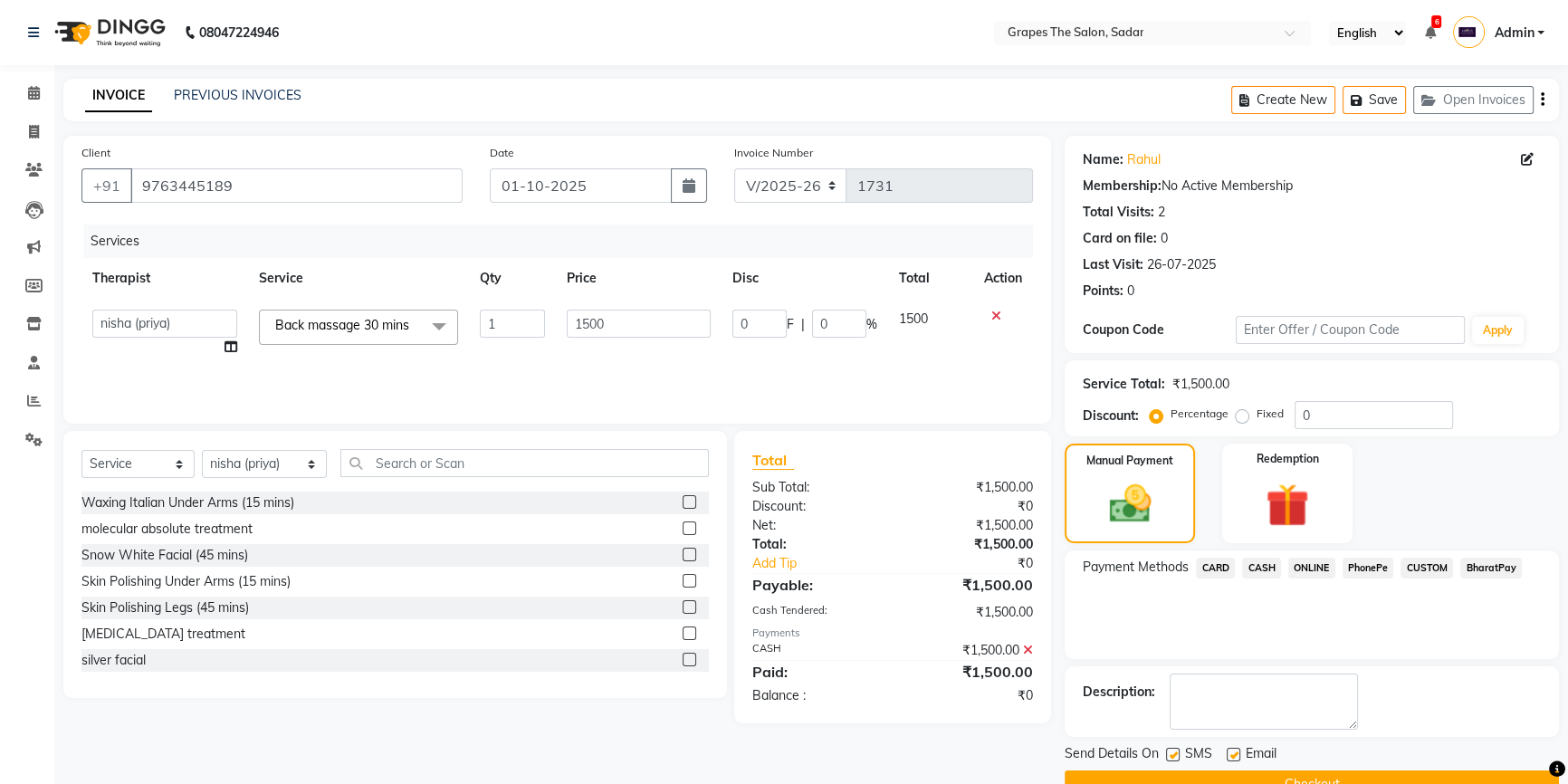
scroll to position [40, 0]
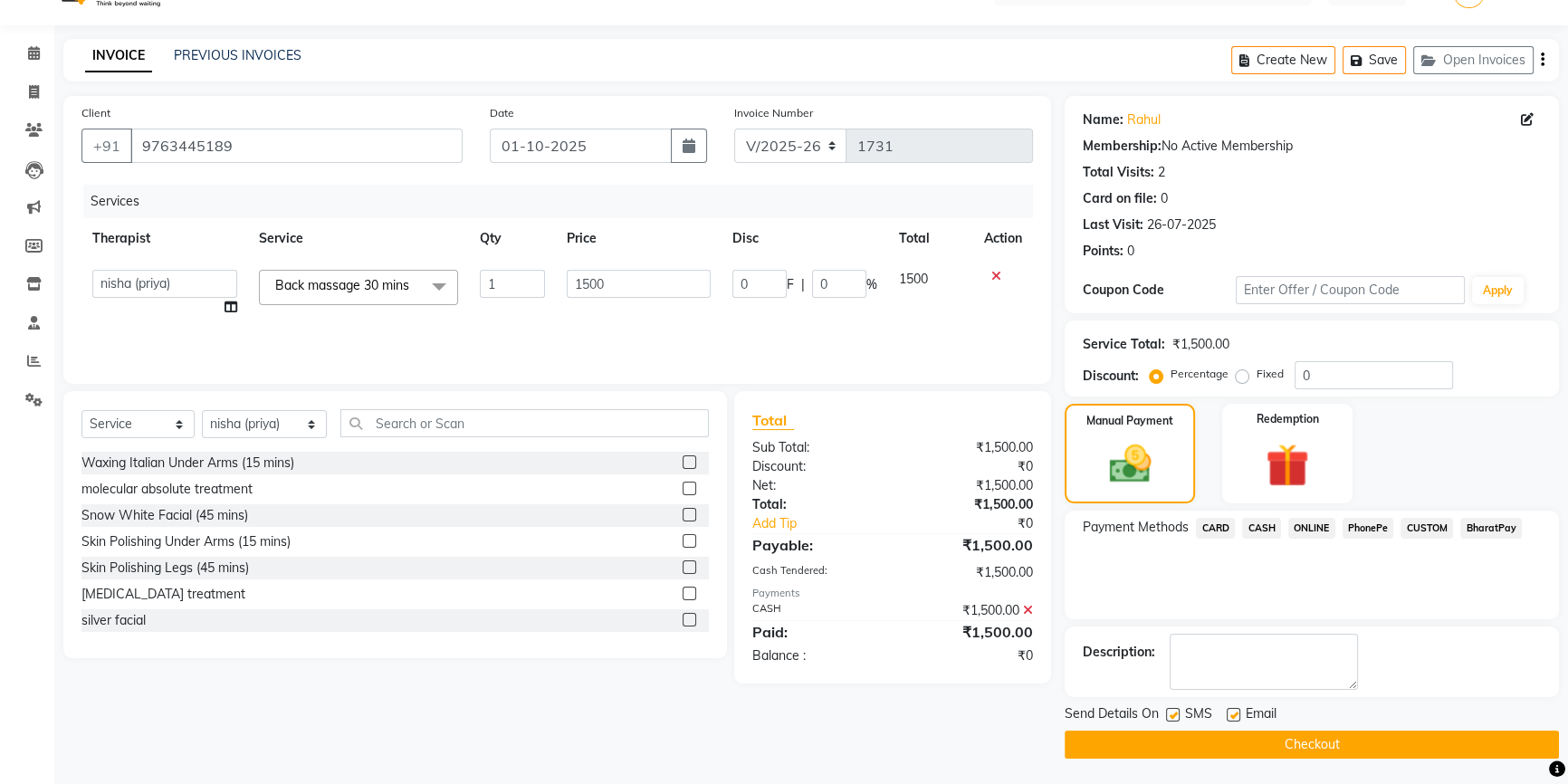
click at [1232, 708] on label at bounding box center [1233, 714] width 14 height 14
click at [1232, 709] on input "checkbox" at bounding box center [1232, 715] width 12 height 12
checkbox input "false"
click at [1174, 710] on label at bounding box center [1173, 714] width 14 height 14
click at [1174, 710] on input "checkbox" at bounding box center [1172, 715] width 12 height 12
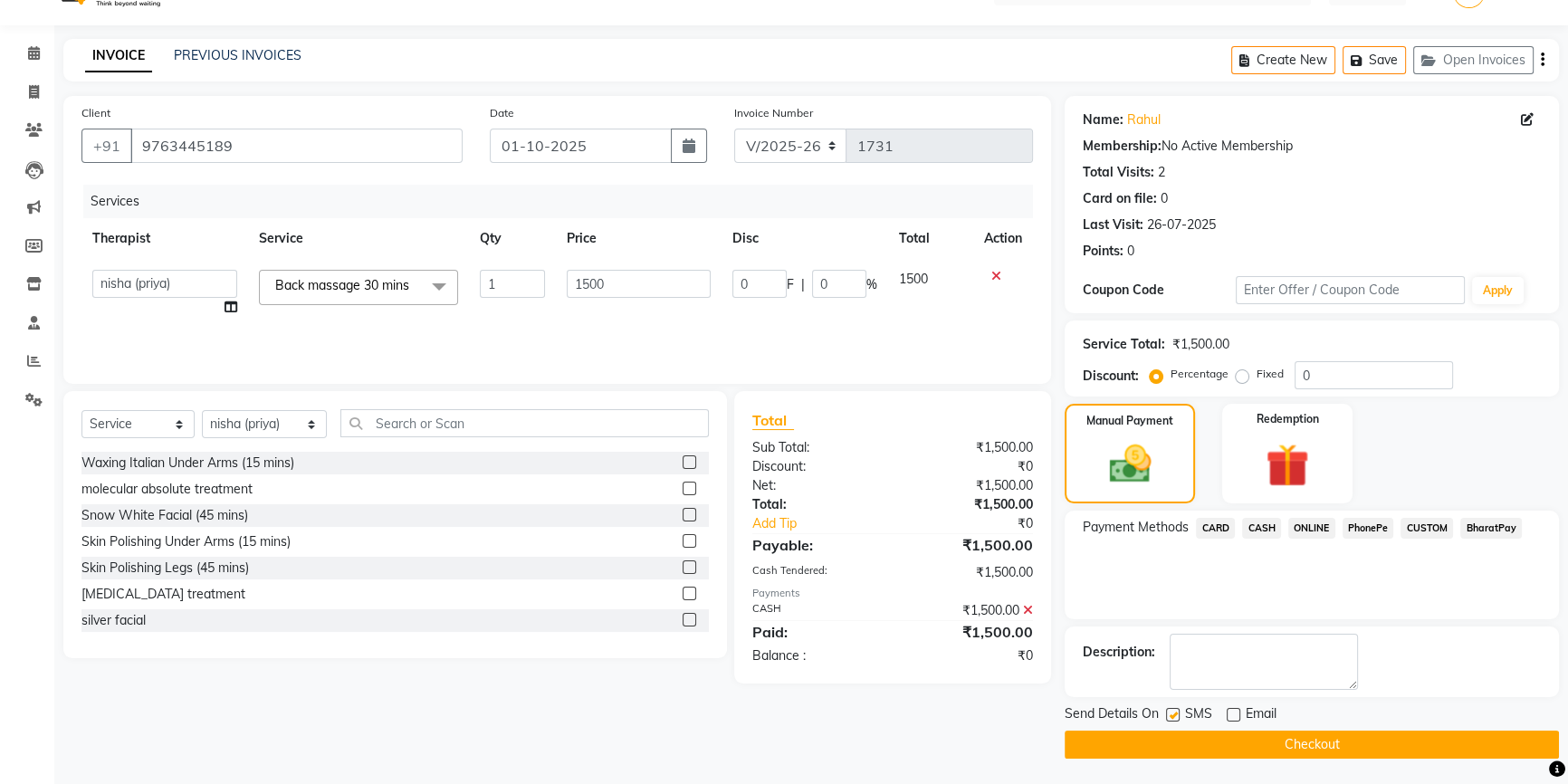
checkbox input "false"
click at [1204, 739] on button "Checkout" at bounding box center [1312, 743] width 495 height 28
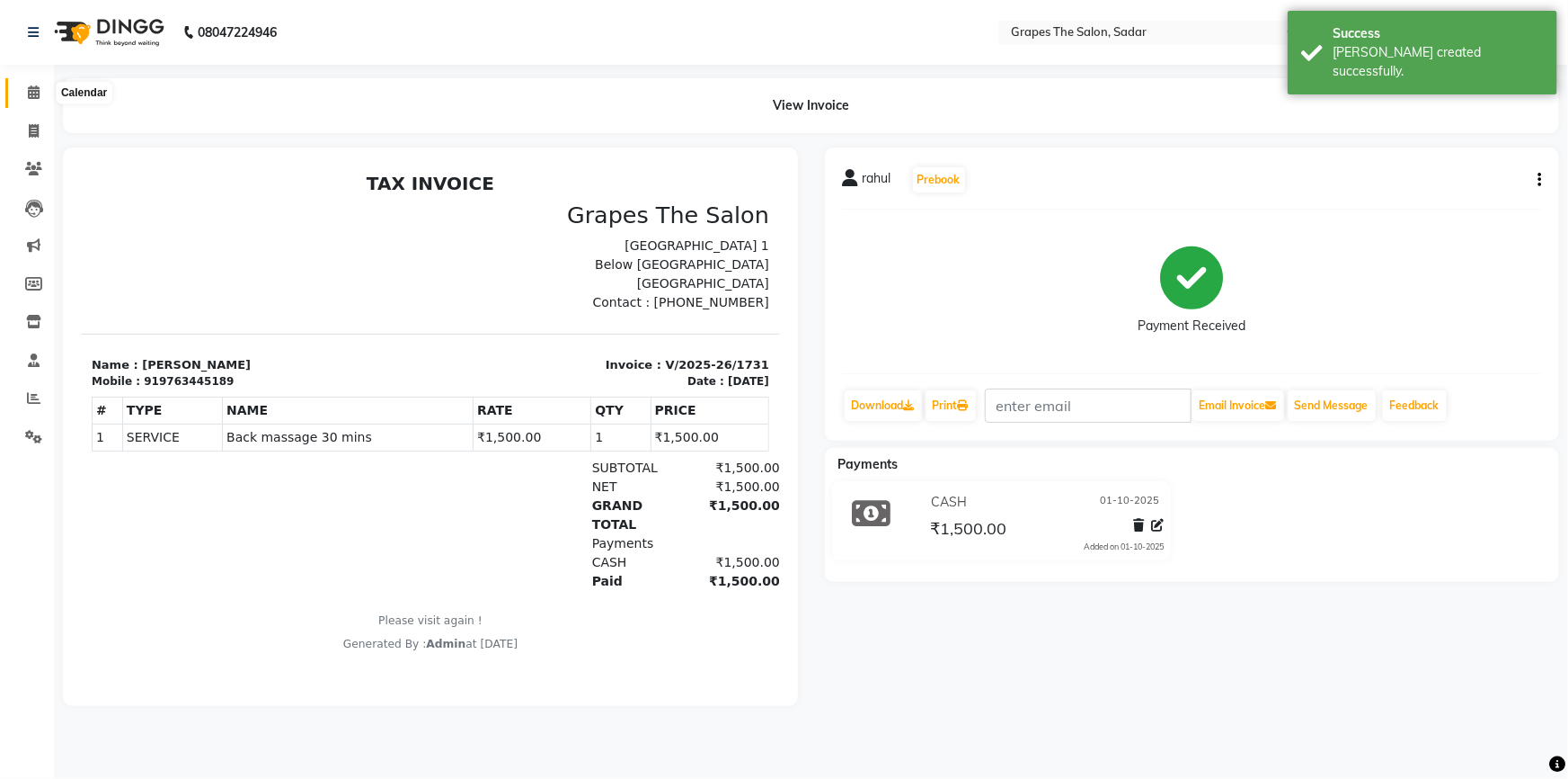
click at [29, 94] on icon at bounding box center [34, 92] width 12 height 13
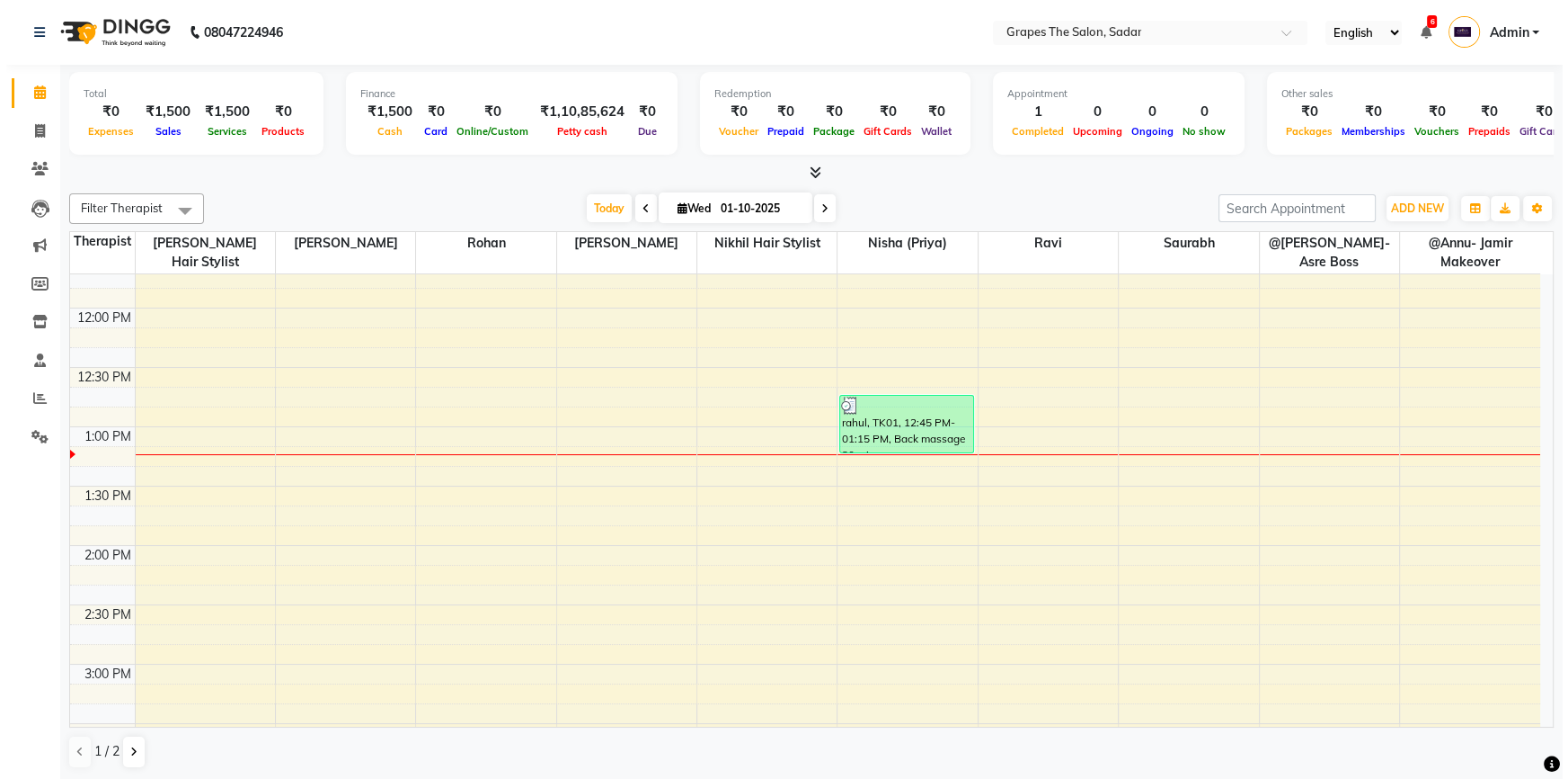
scroll to position [425, 0]
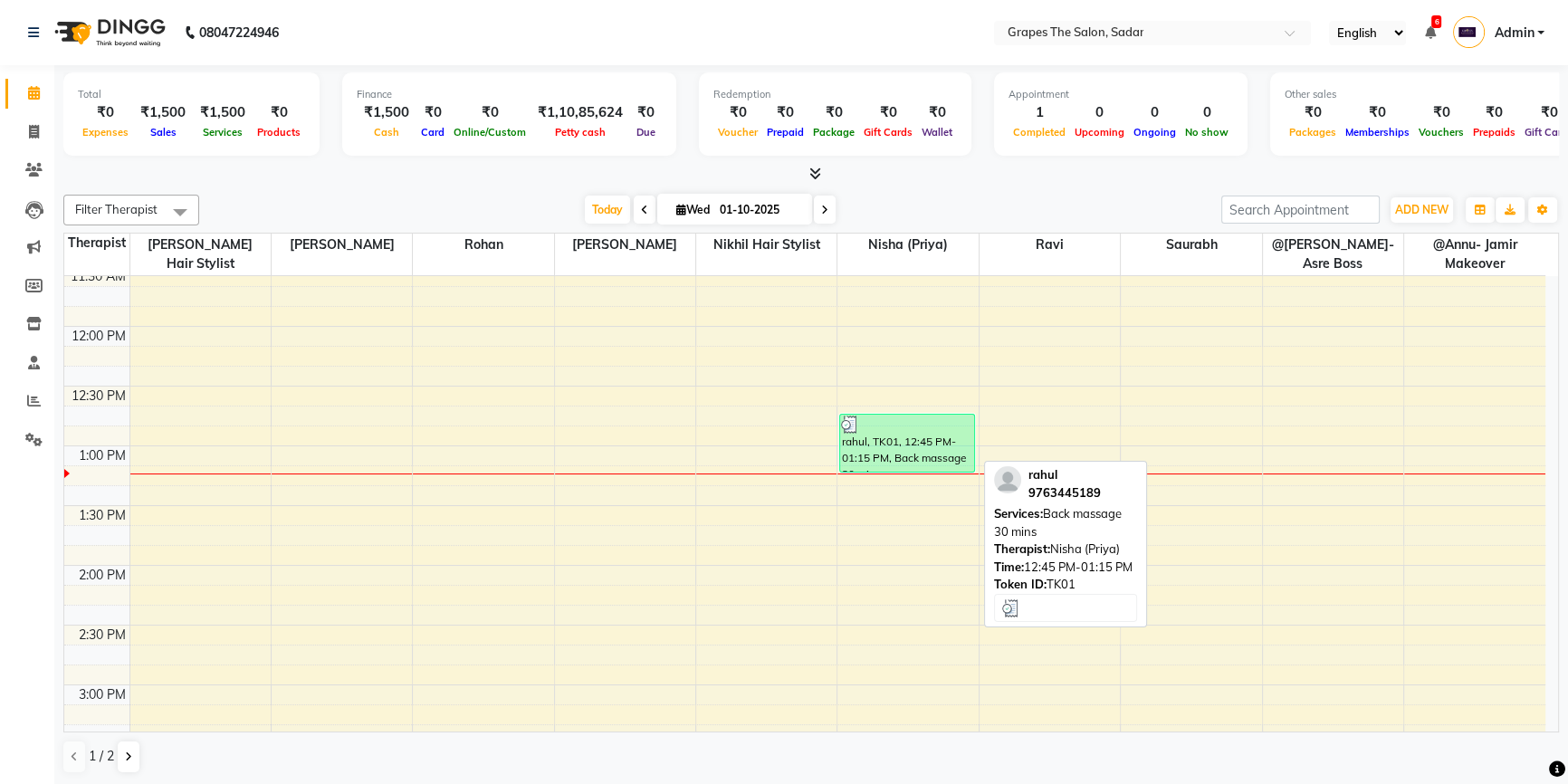
click at [891, 452] on div "rahul, TK01, 12:45 PM-01:15 PM, Back massage 30 mins" at bounding box center [907, 443] width 134 height 57
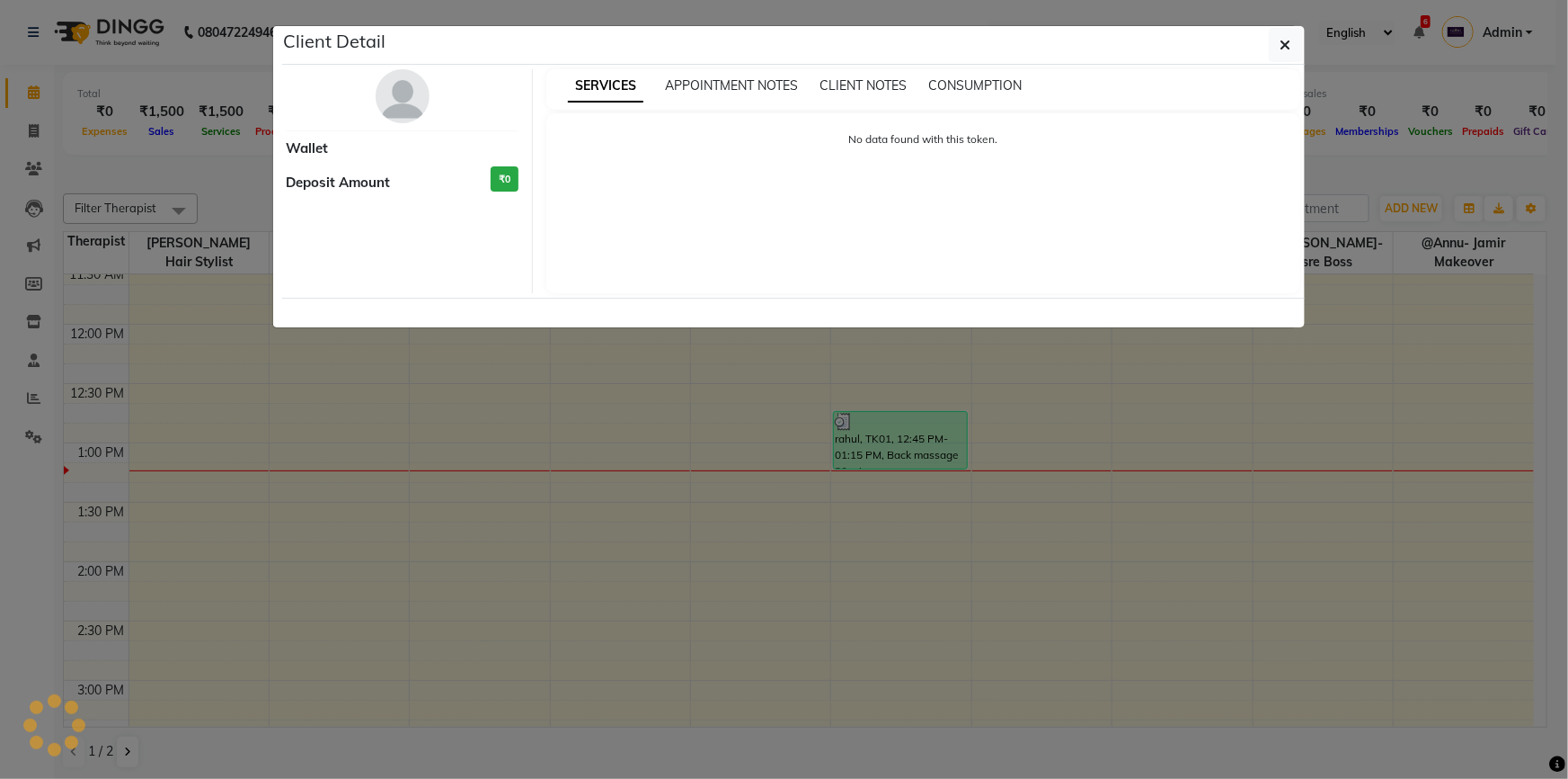
select select "3"
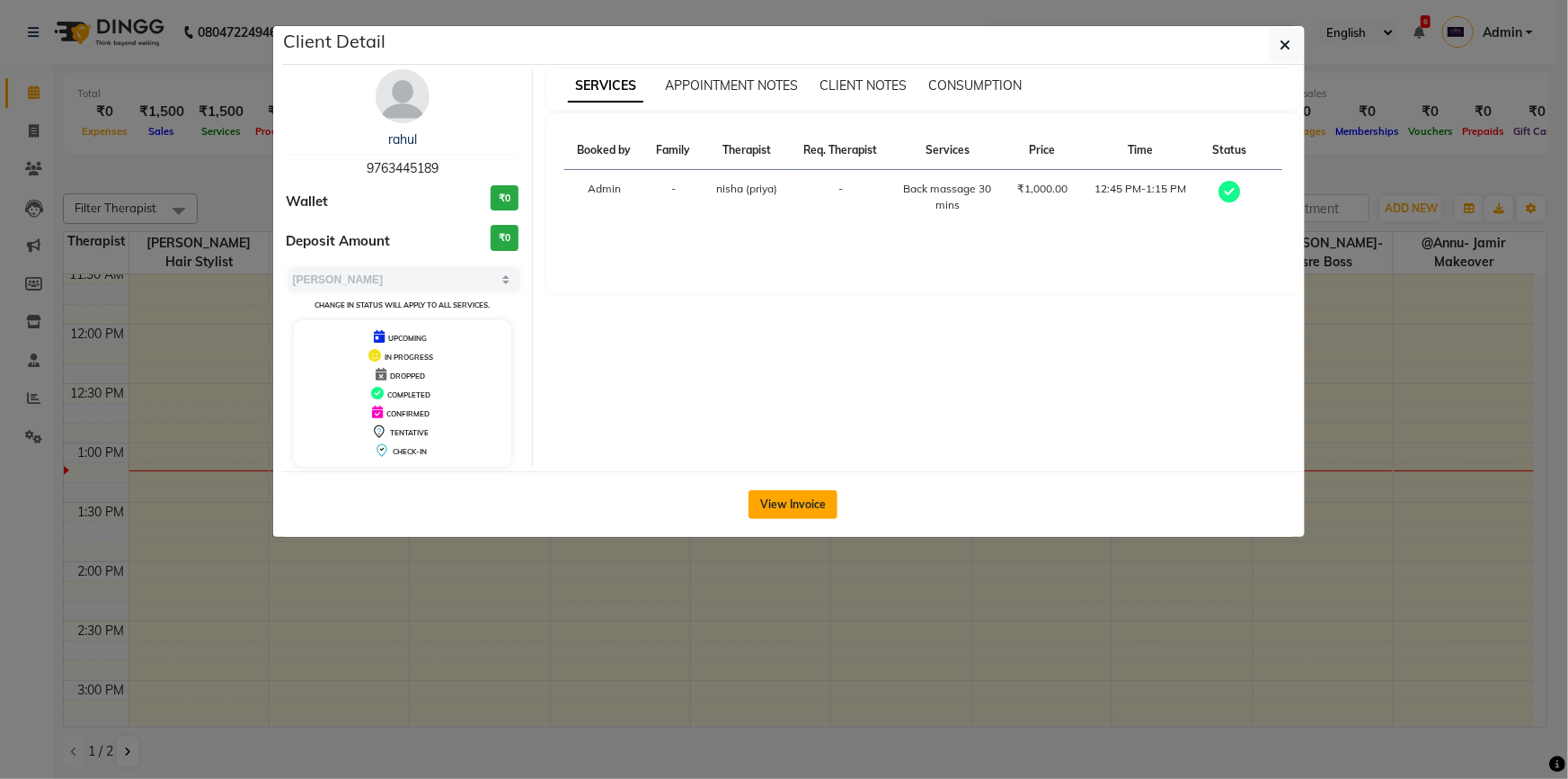
click at [780, 492] on button "View Invoice" at bounding box center [793, 505] width 89 height 29
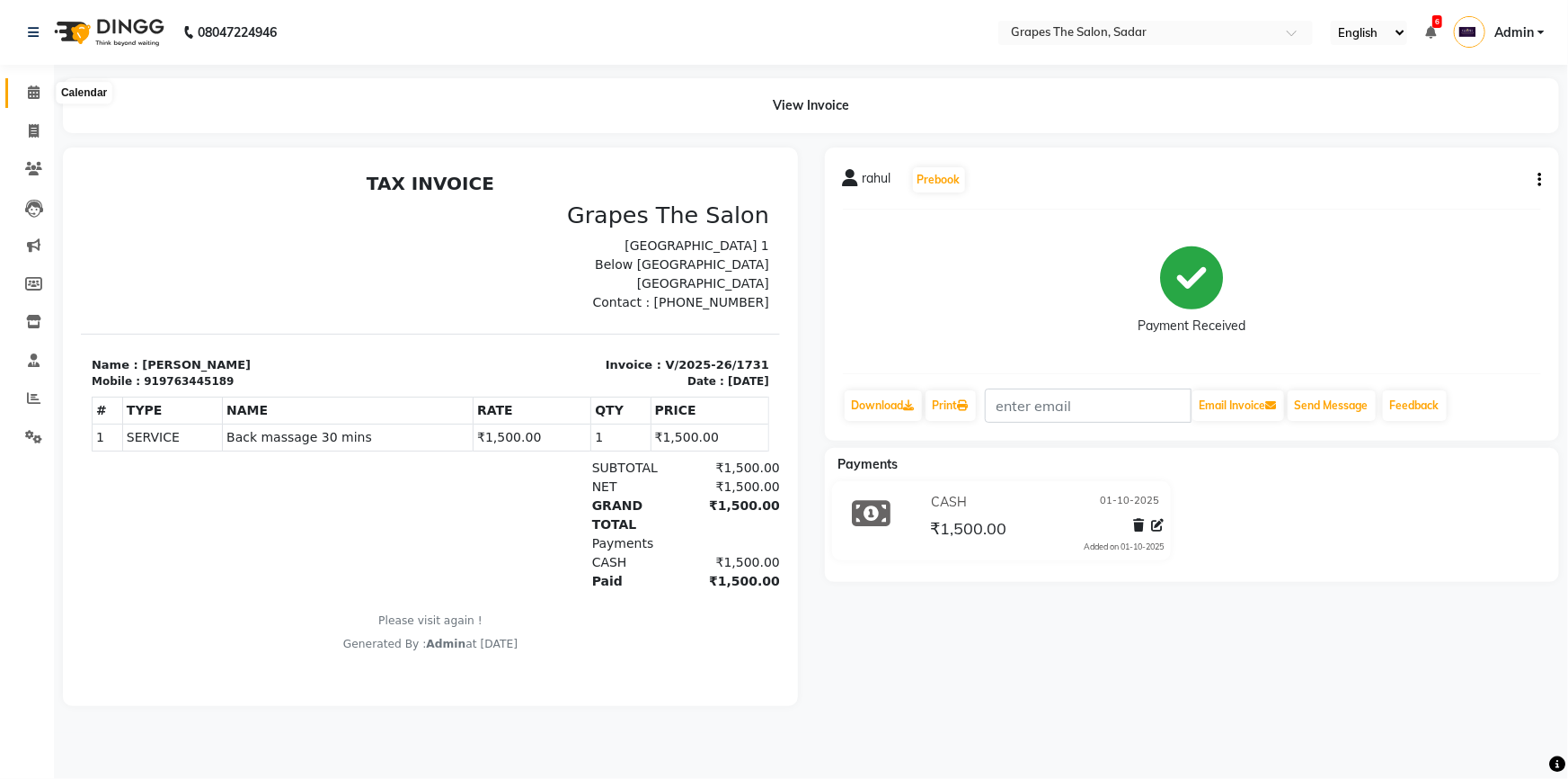
click at [26, 84] on span at bounding box center [34, 92] width 32 height 20
